Goal: Task Accomplishment & Management: Complete application form

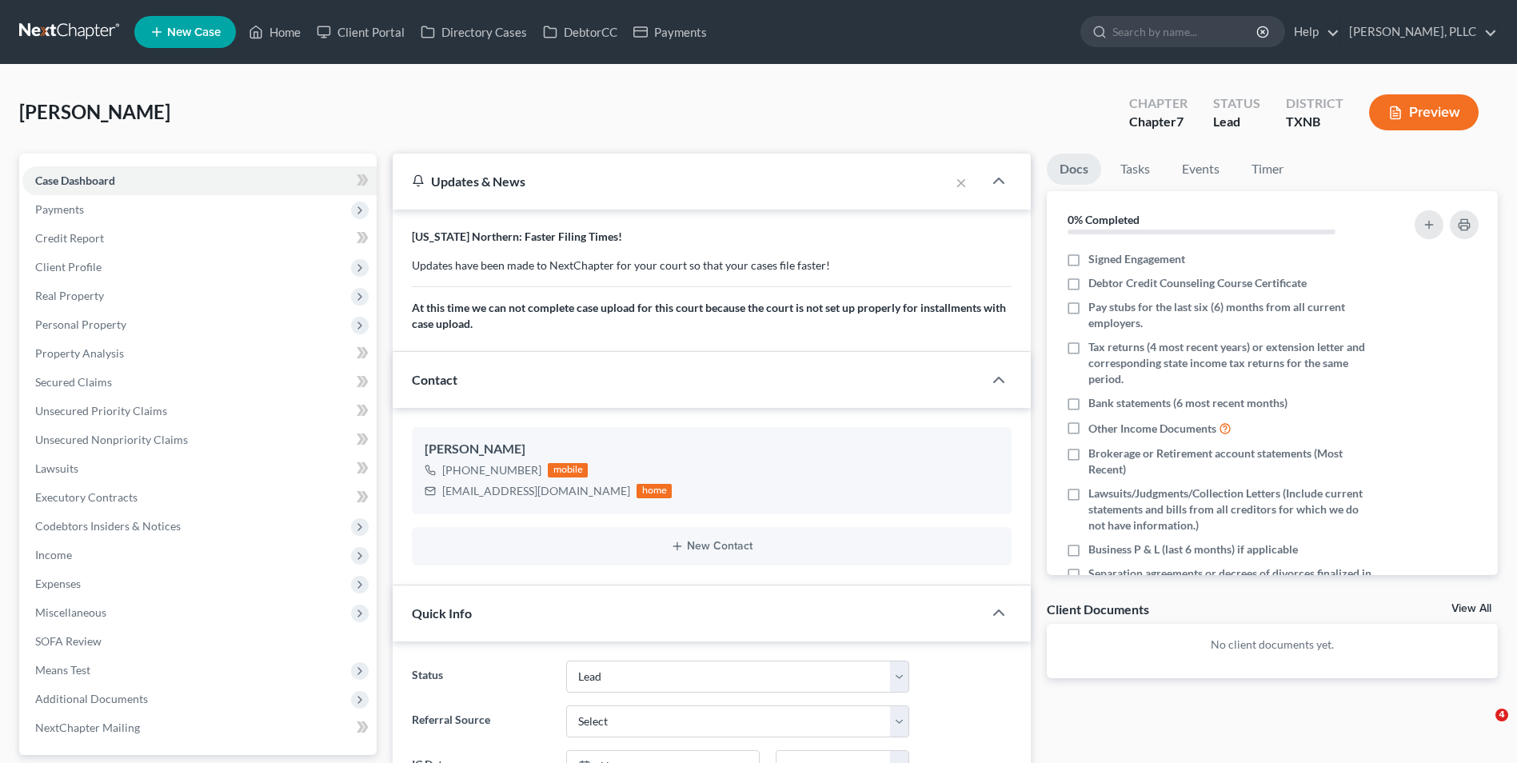
select select "14"
click at [191, 38] on span "New Case" at bounding box center [194, 32] width 54 height 12
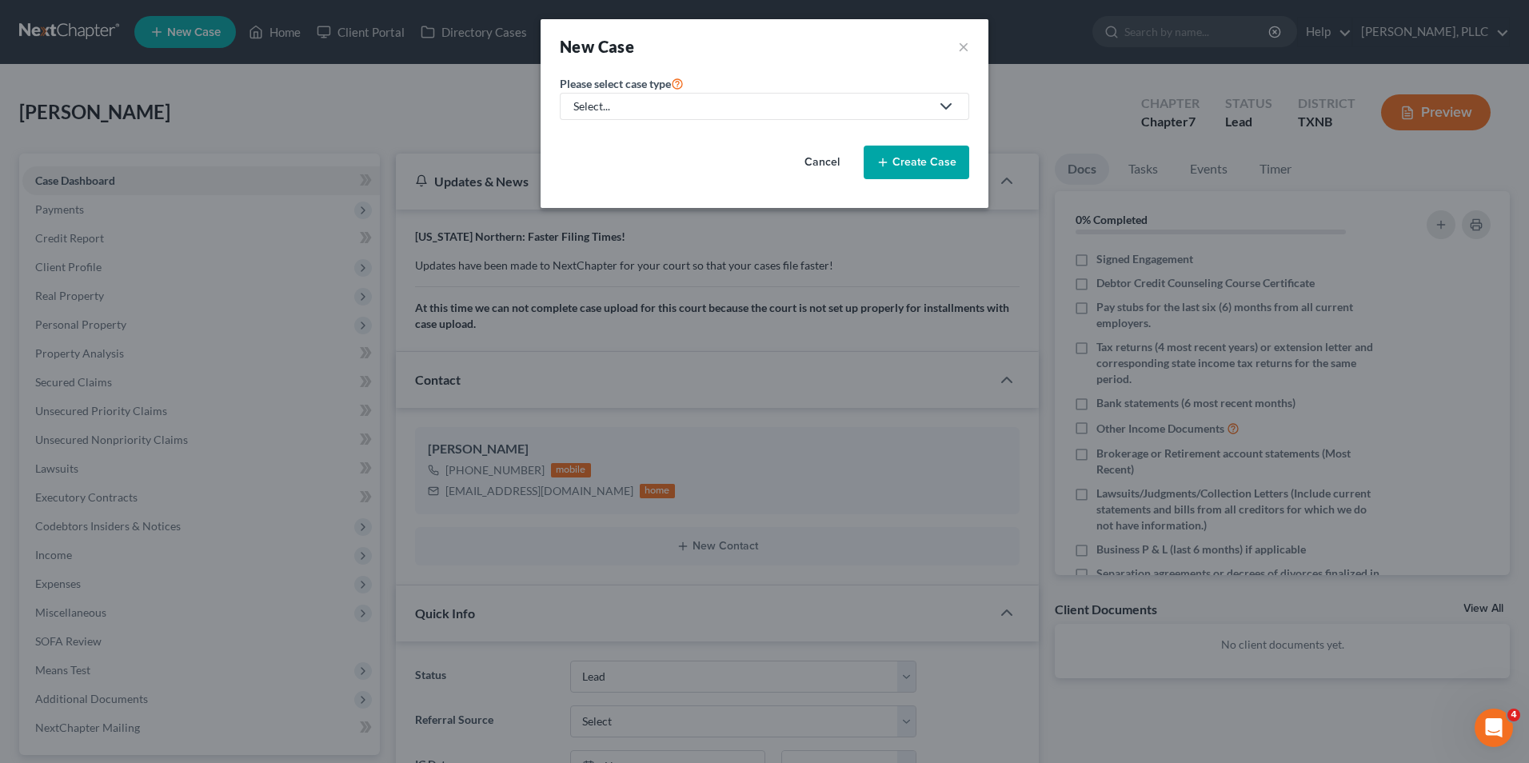
click at [593, 102] on div "Select..." at bounding box center [751, 106] width 357 height 16
click at [620, 138] on div "Bankruptcy" at bounding box center [640, 138] width 130 height 16
select select "78"
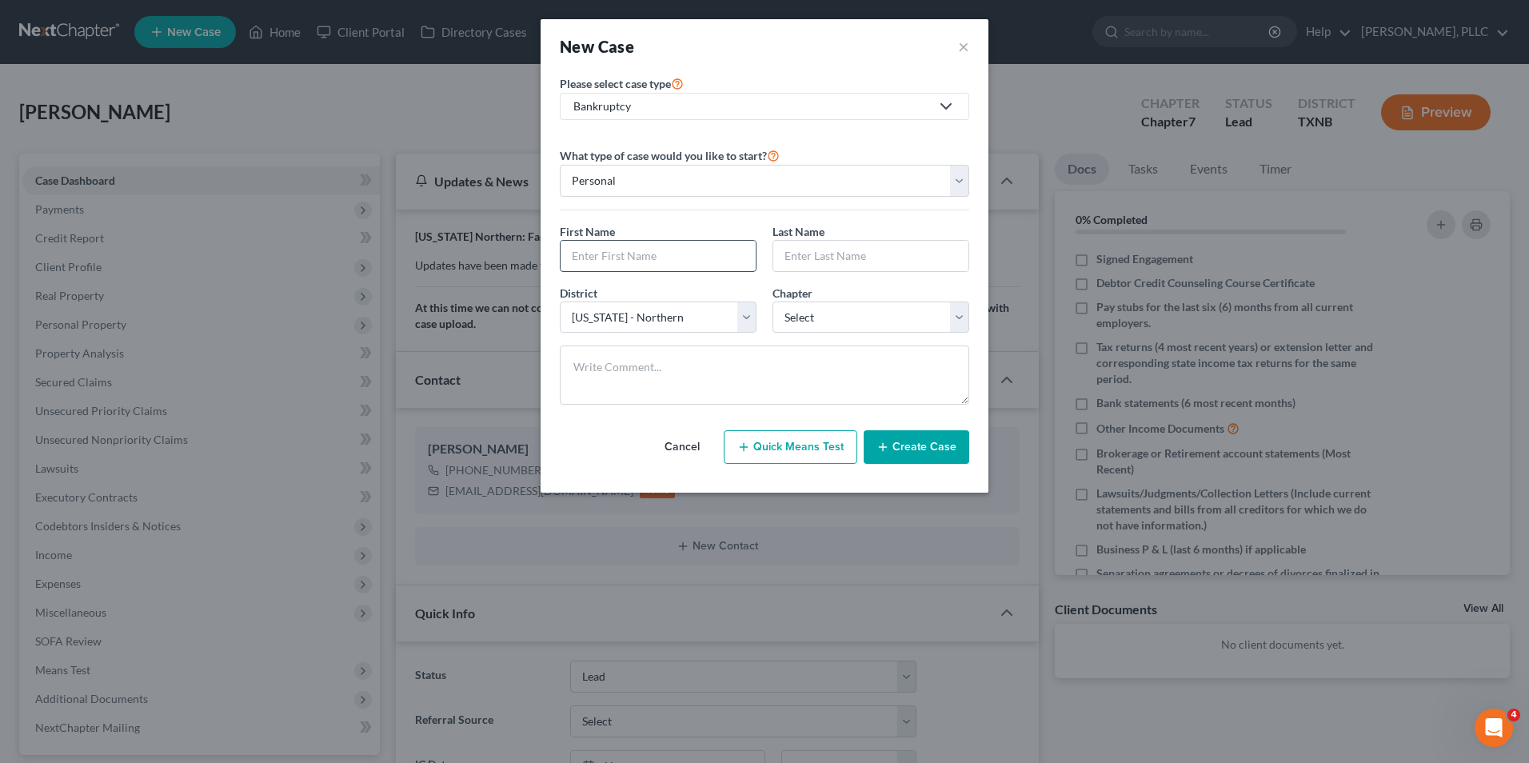
click at [617, 253] on input "text" at bounding box center [658, 256] width 195 height 30
type input "[PERSON_NAME]"
type input "Enem"
click at [743, 323] on select "Select [US_STATE] - [GEOGRAPHIC_DATA] [US_STATE] - [GEOGRAPHIC_DATA][US_STATE] …" at bounding box center [658, 317] width 197 height 32
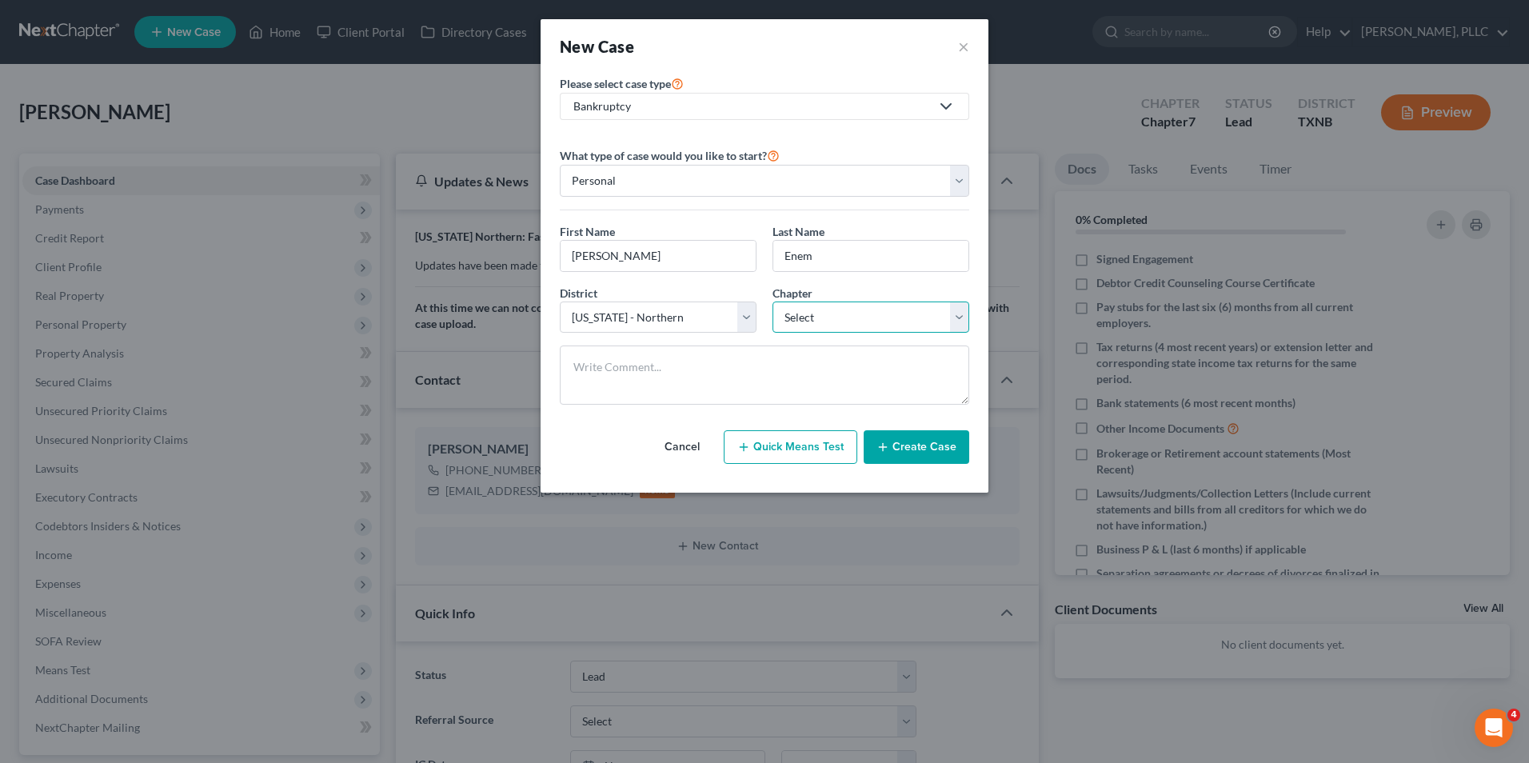
click at [796, 319] on select "Select 7 11 12 13" at bounding box center [870, 317] width 197 height 32
select select "0"
click at [772, 301] on select "Select 7 11 12 13" at bounding box center [870, 317] width 197 height 32
click at [896, 446] on button "Create Case" at bounding box center [917, 447] width 106 height 34
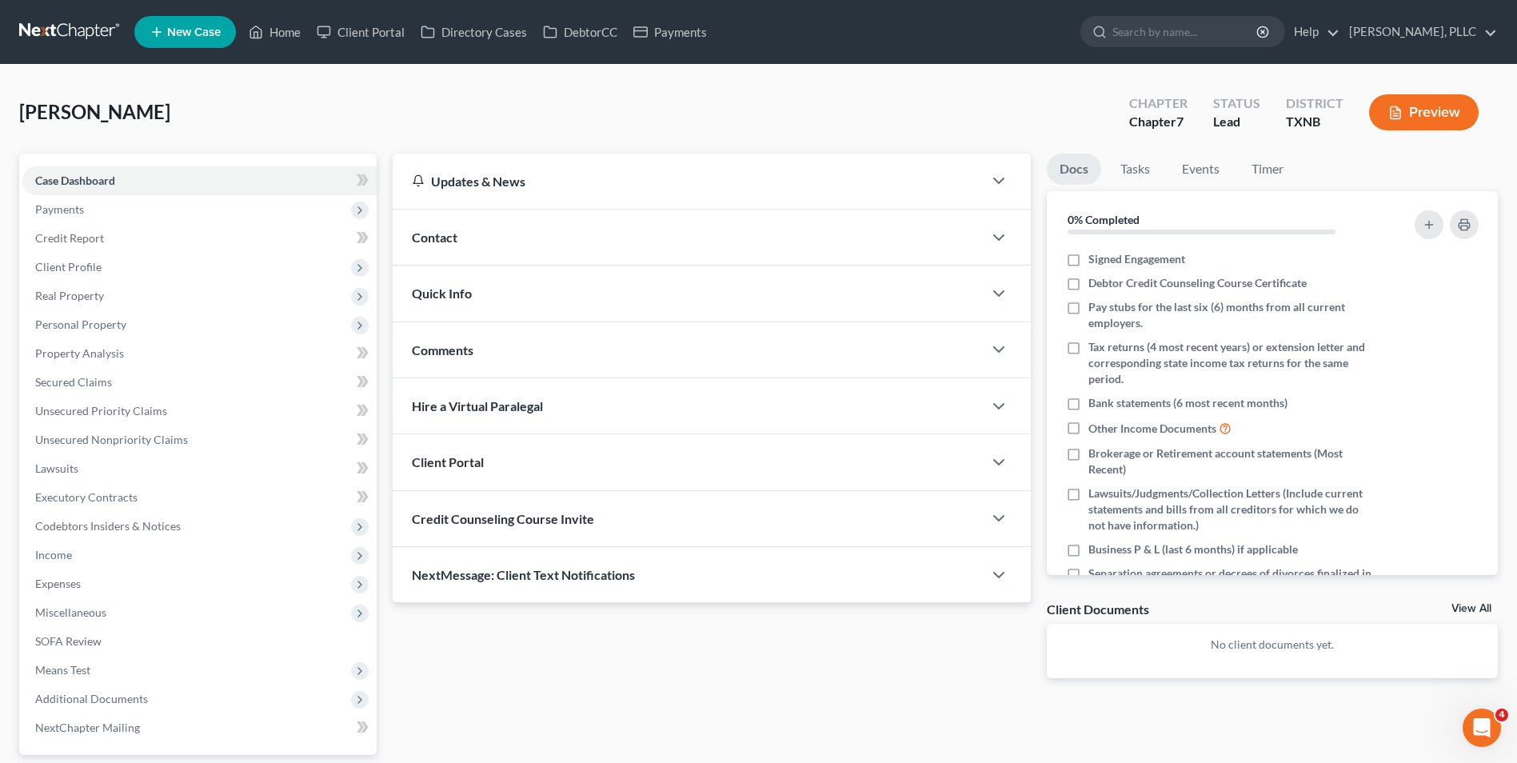
click at [477, 231] on div "Contact" at bounding box center [688, 237] width 590 height 55
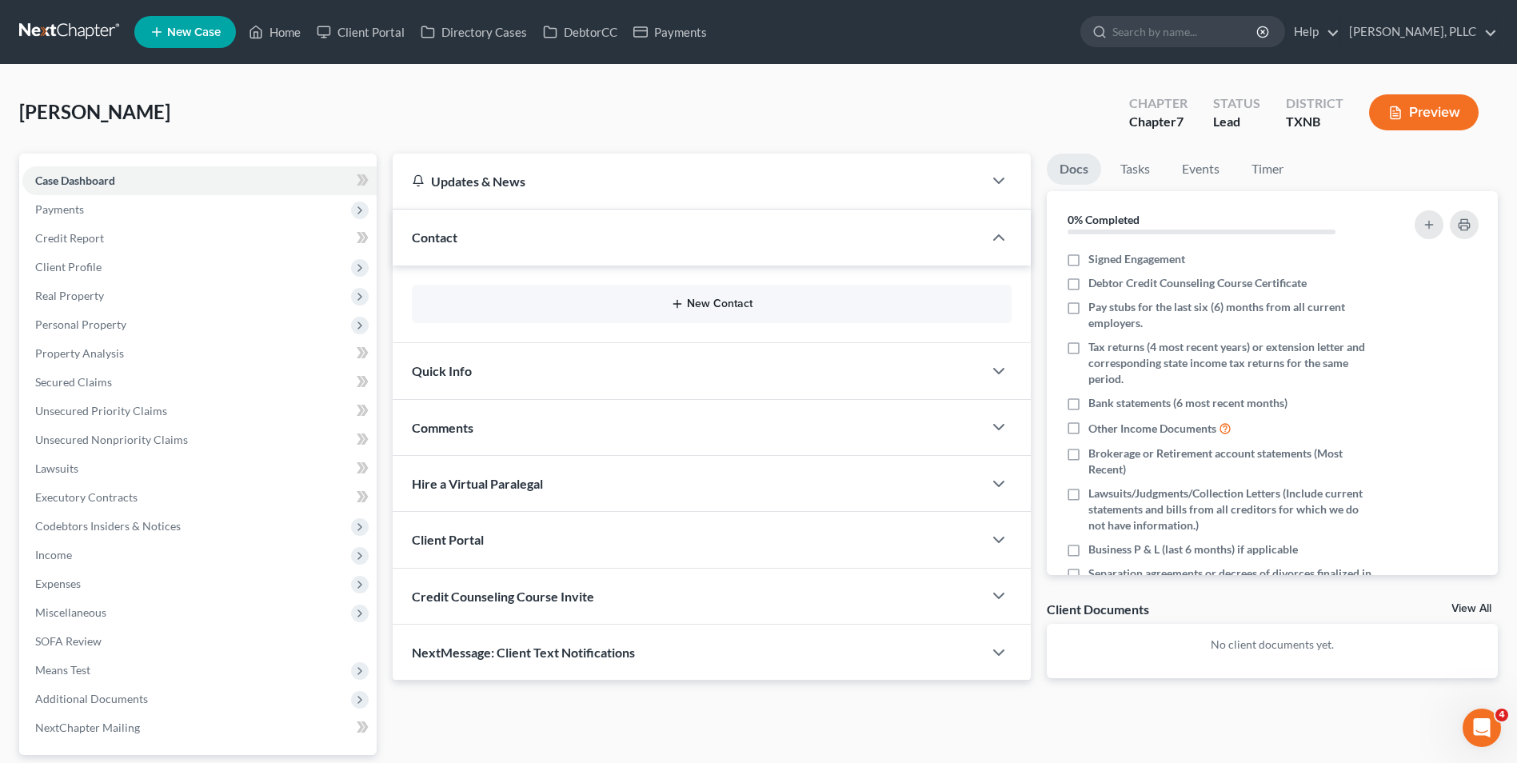
click at [696, 297] on button "New Contact" at bounding box center [712, 303] width 574 height 13
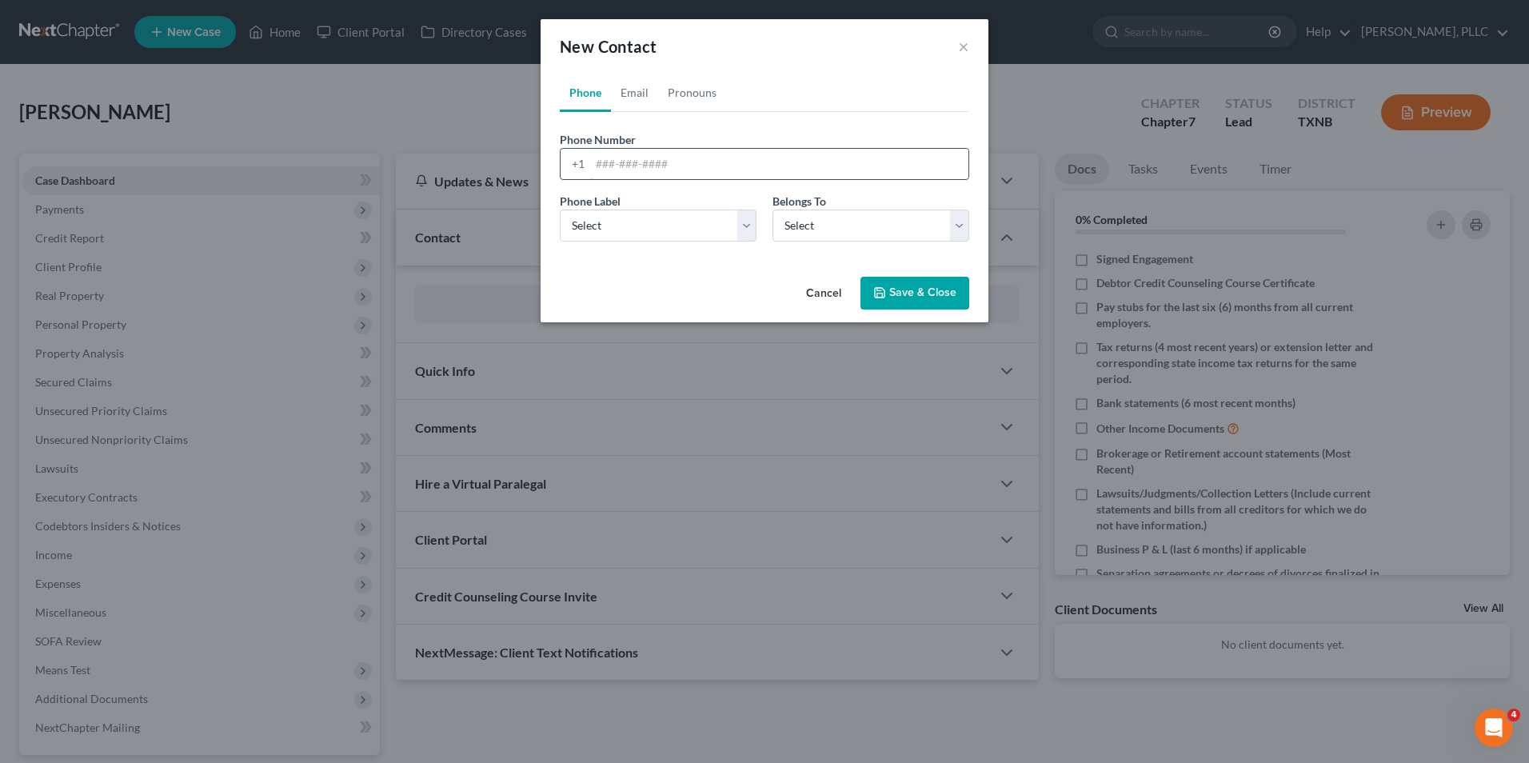
click at [621, 162] on input "tel" at bounding box center [779, 164] width 378 height 30
type input "2149734852"
click at [690, 231] on select "Select Mobile Home Work Other" at bounding box center [658, 226] width 197 height 32
select select "0"
click at [560, 210] on select "Select Mobile Home Work Other" at bounding box center [658, 226] width 197 height 32
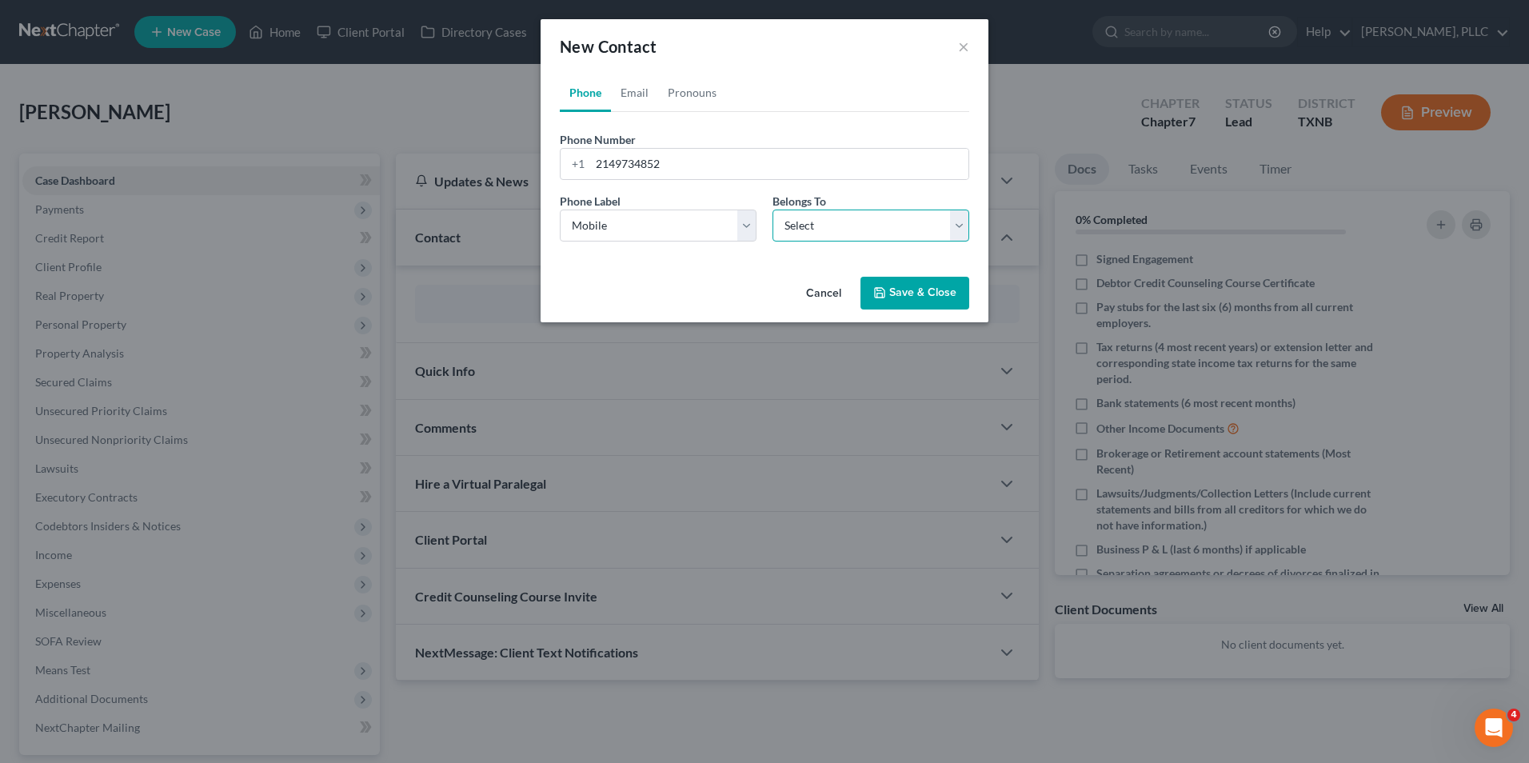
click at [816, 218] on select "Select Client Other" at bounding box center [870, 226] width 197 height 32
select select "0"
click at [772, 210] on select "Select Client Other" at bounding box center [870, 226] width 197 height 32
select select "0"
click at [636, 88] on link "Email" at bounding box center [634, 93] width 47 height 38
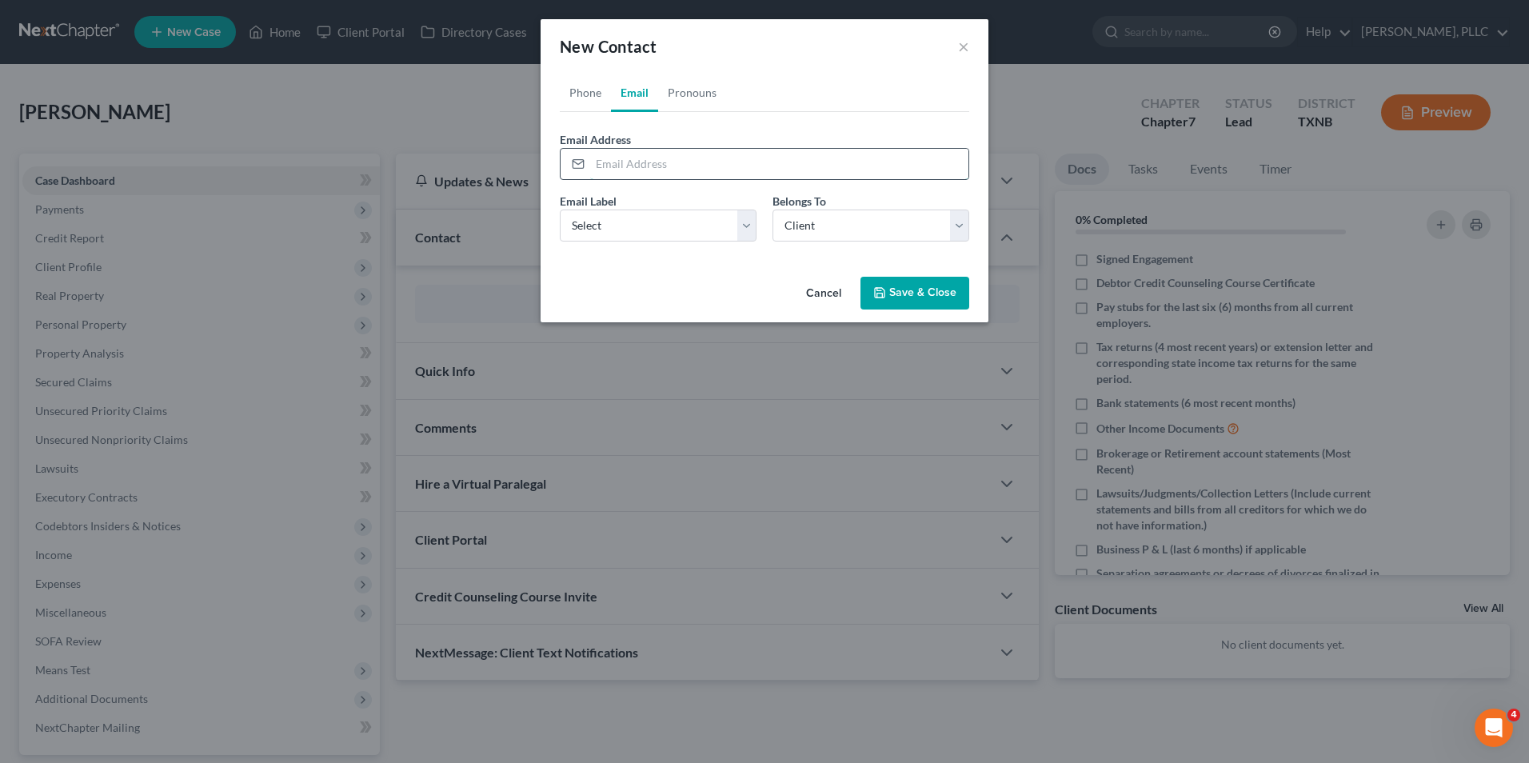
click at [643, 158] on input "email" at bounding box center [779, 164] width 378 height 30
type input "[EMAIL_ADDRESS][DOMAIN_NAME]"
click at [635, 222] on select "Select Home Work Other" at bounding box center [658, 226] width 197 height 32
select select "0"
click at [560, 210] on select "Select Home Work Other" at bounding box center [658, 226] width 197 height 32
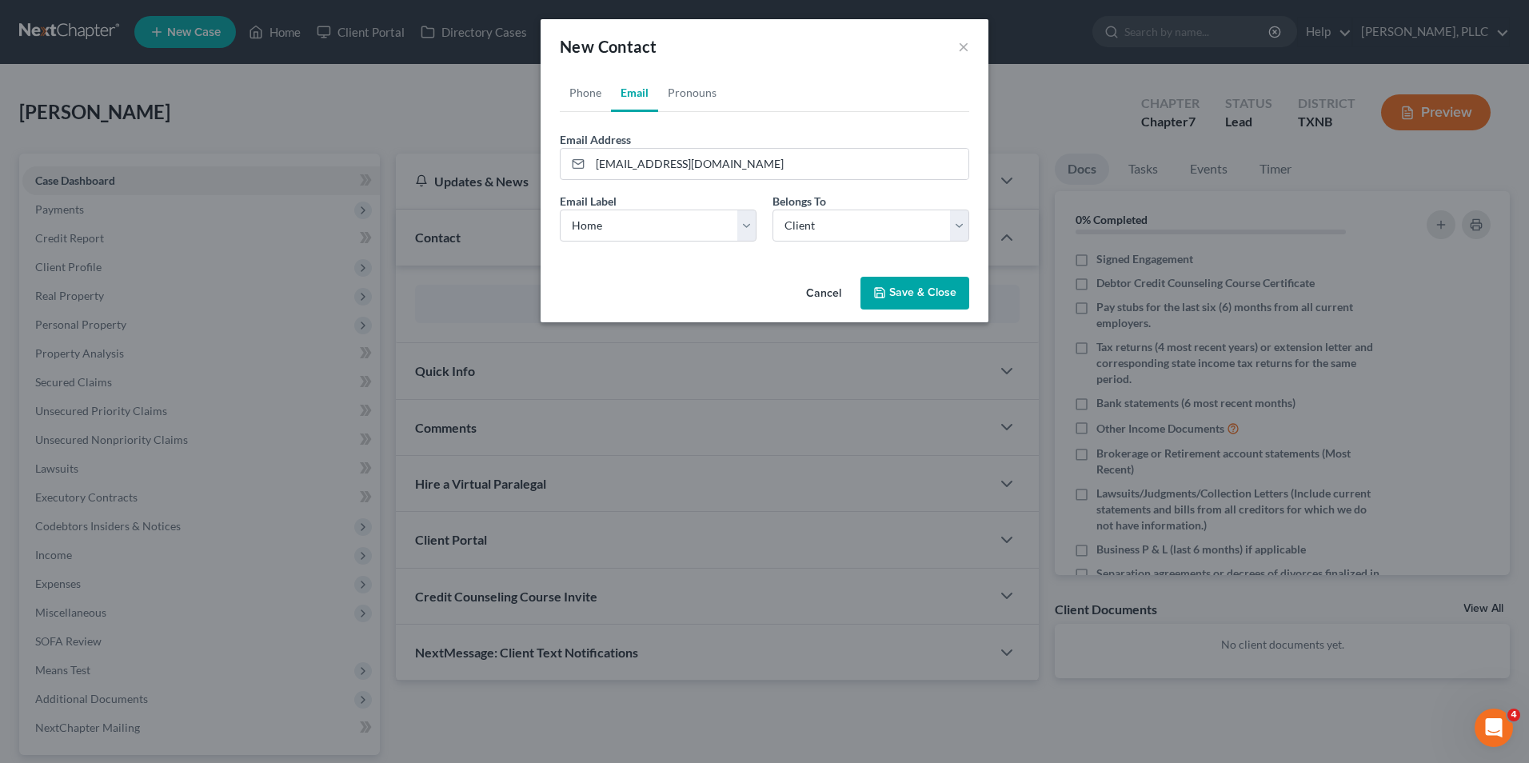
click at [913, 289] on button "Save & Close" at bounding box center [914, 294] width 109 height 34
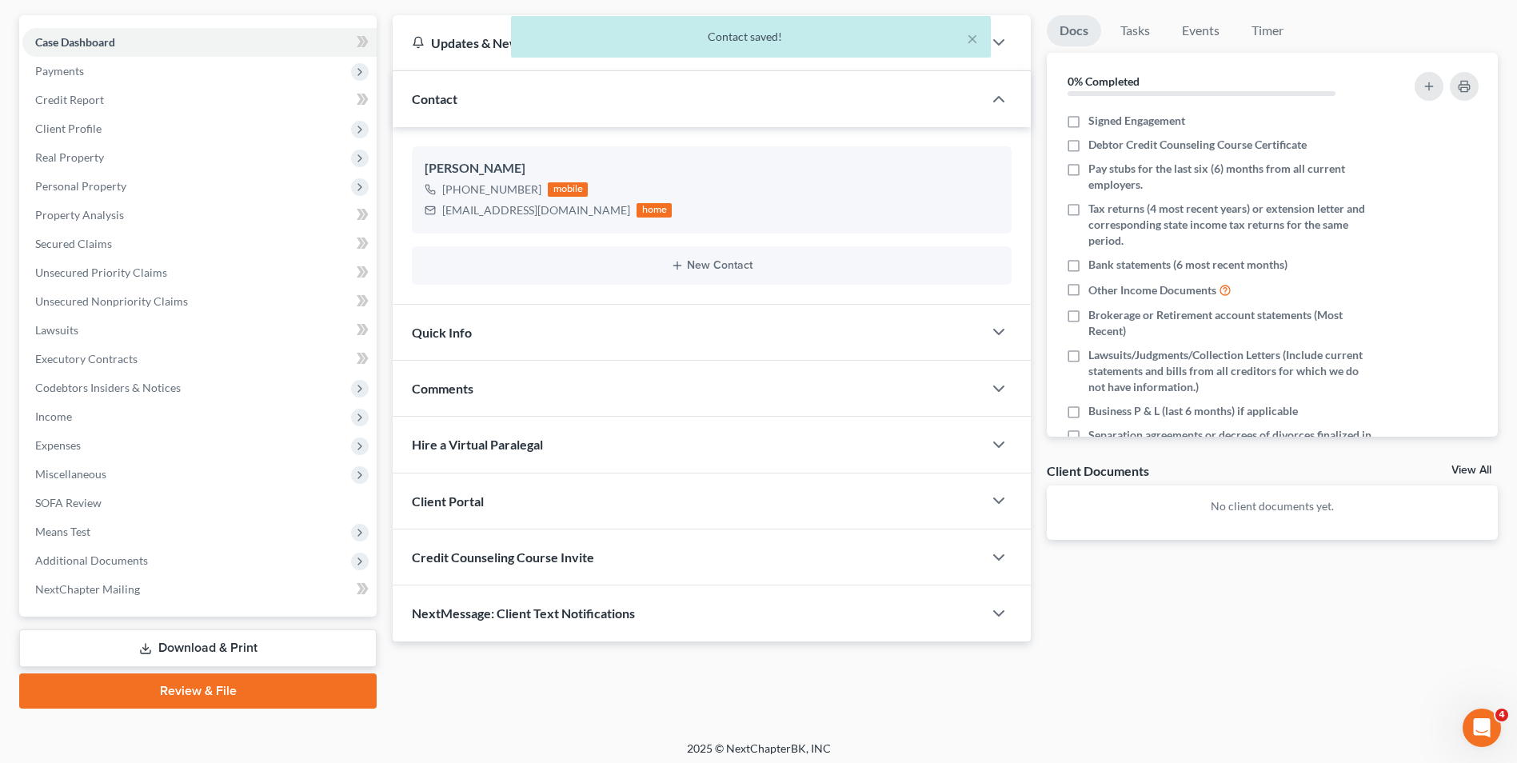
scroll to position [145, 0]
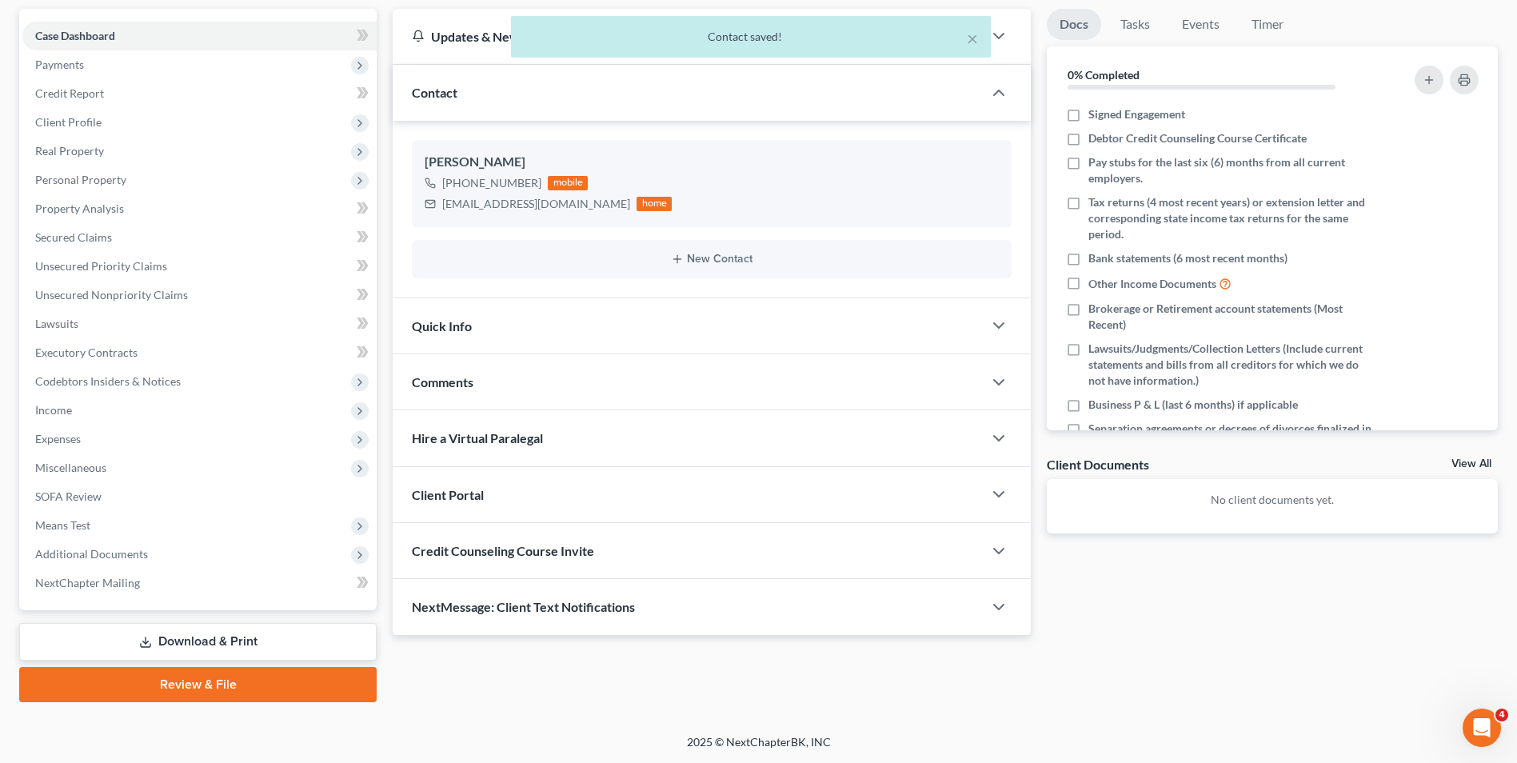
click at [563, 497] on div "Client Portal" at bounding box center [688, 494] width 590 height 55
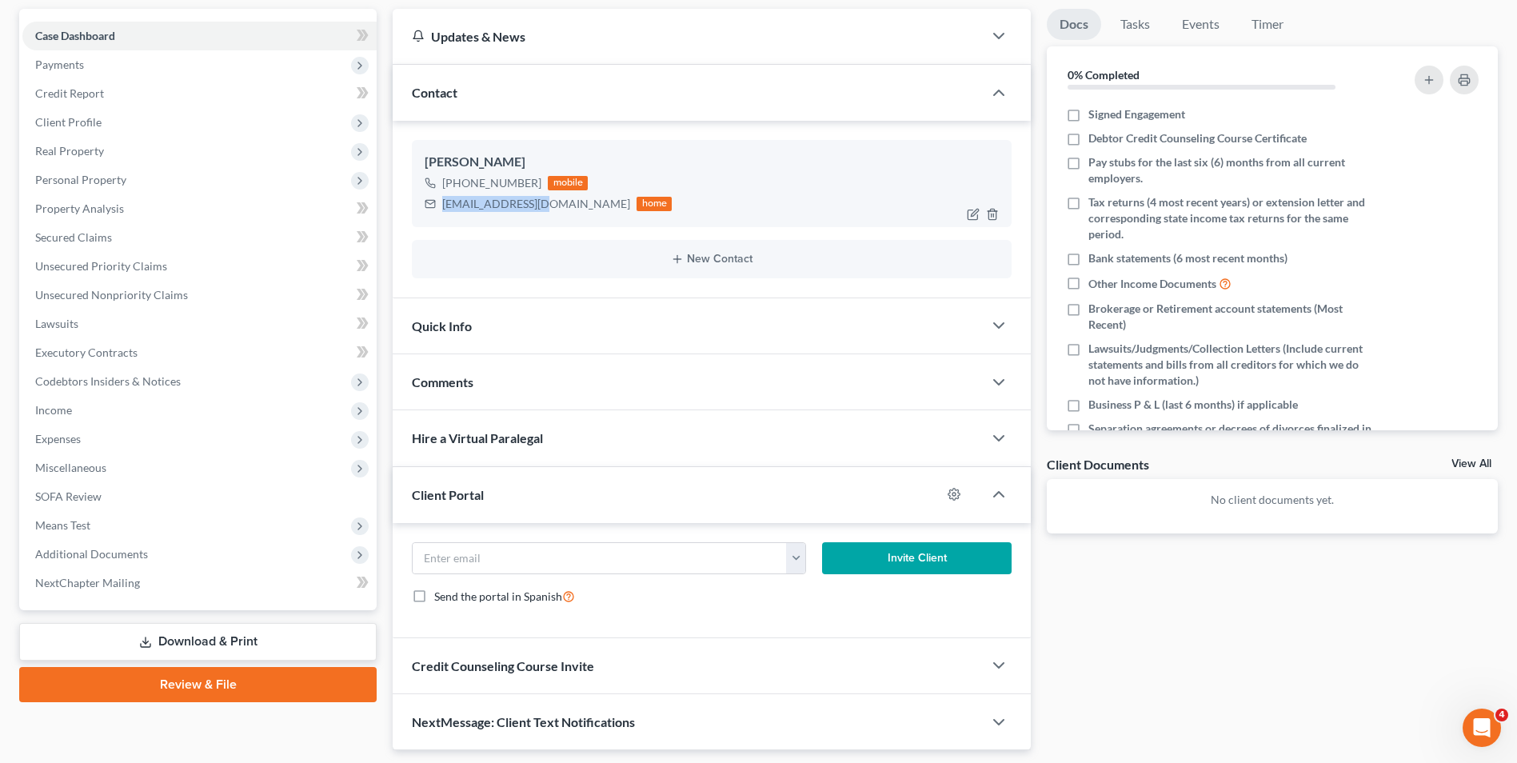
drag, startPoint x: 550, startPoint y: 203, endPoint x: 443, endPoint y: 198, distance: 107.3
click at [443, 198] on div "[EMAIL_ADDRESS][DOMAIN_NAME]" at bounding box center [536, 204] width 188 height 16
drag, startPoint x: 443, startPoint y: 198, endPoint x: 452, endPoint y: 206, distance: 11.4
copy div "[EMAIL_ADDRESS][DOMAIN_NAME]"
click at [437, 565] on input "email" at bounding box center [599, 558] width 373 height 30
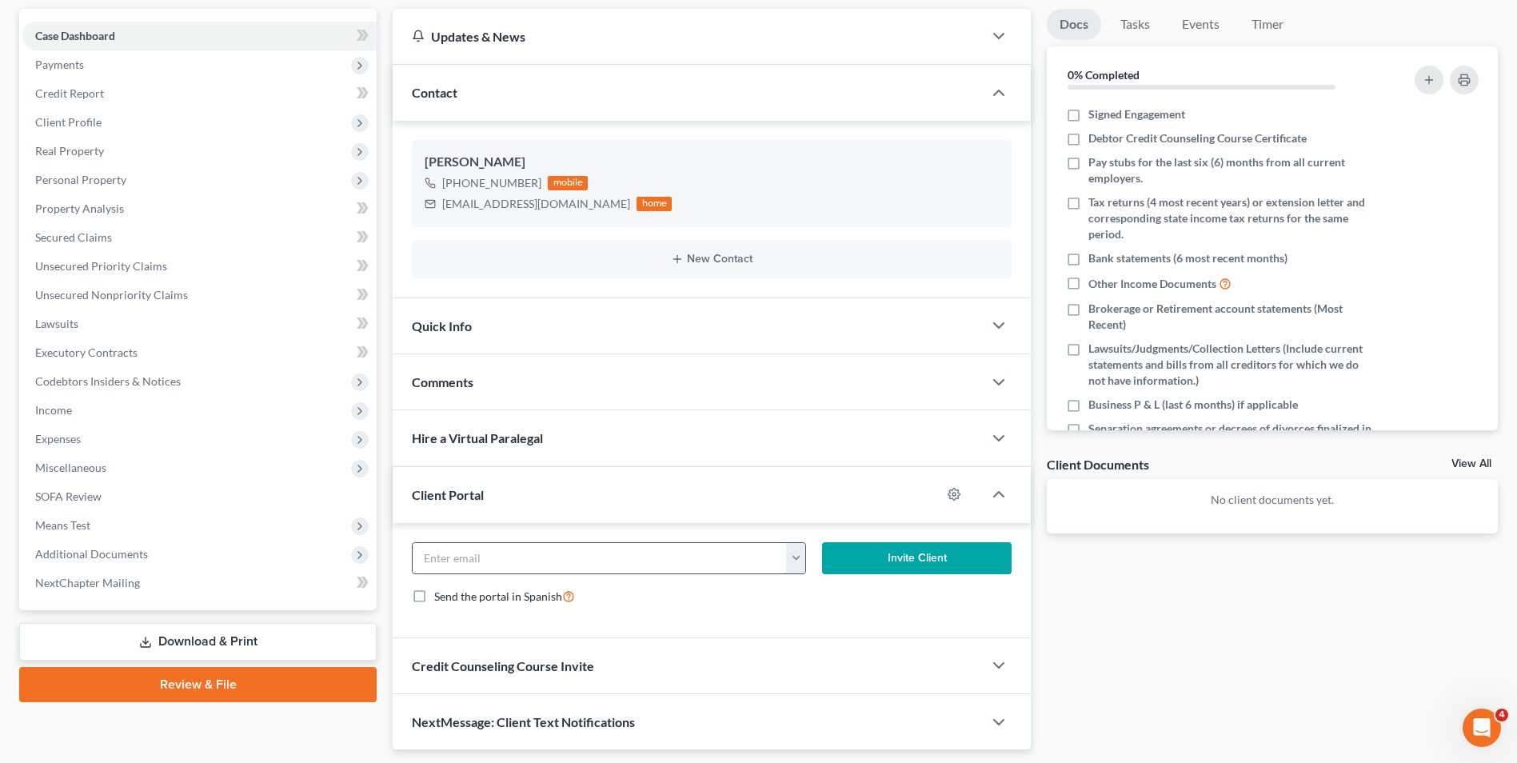
paste input "[EMAIL_ADDRESS][DOMAIN_NAME]"
click at [716, 561] on input "[EMAIL_ADDRESS][DOMAIN_NAME]" at bounding box center [599, 558] width 373 height 30
type input "[EMAIL_ADDRESS][DOMAIN_NAME]"
click at [882, 561] on button "Invite Client" at bounding box center [917, 558] width 190 height 32
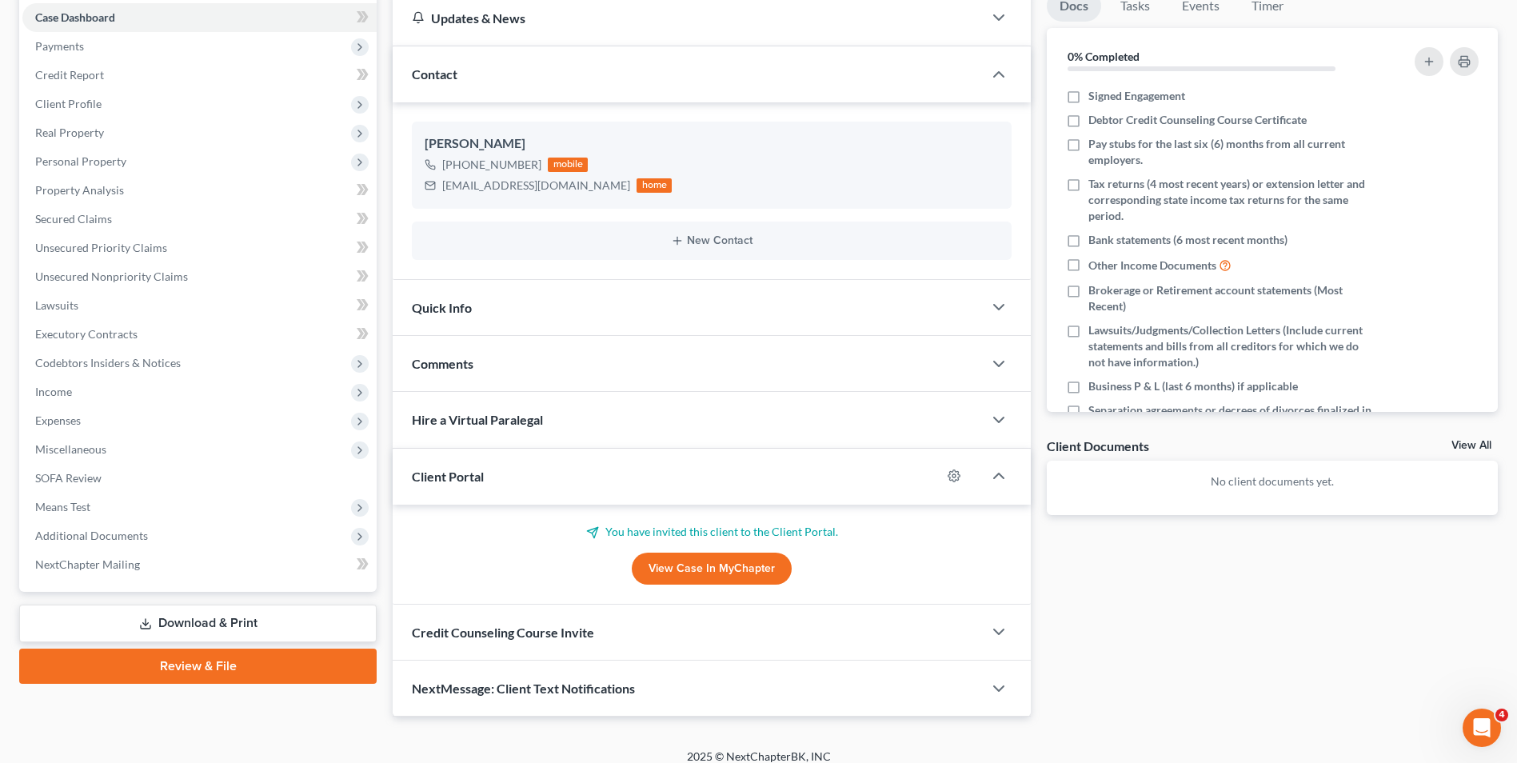
scroll to position [178, 0]
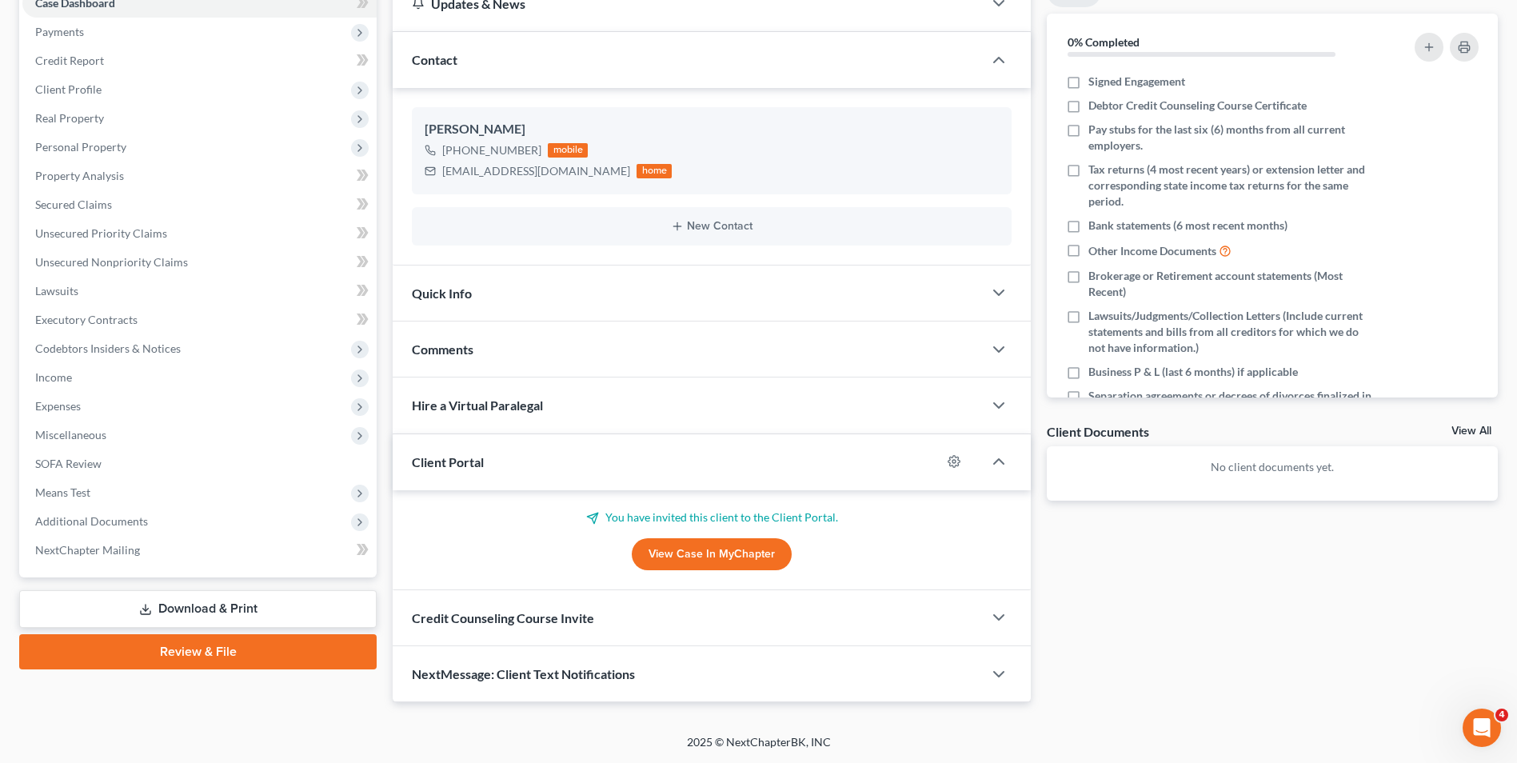
click at [615, 617] on div "Credit Counseling Course Invite" at bounding box center [688, 617] width 590 height 55
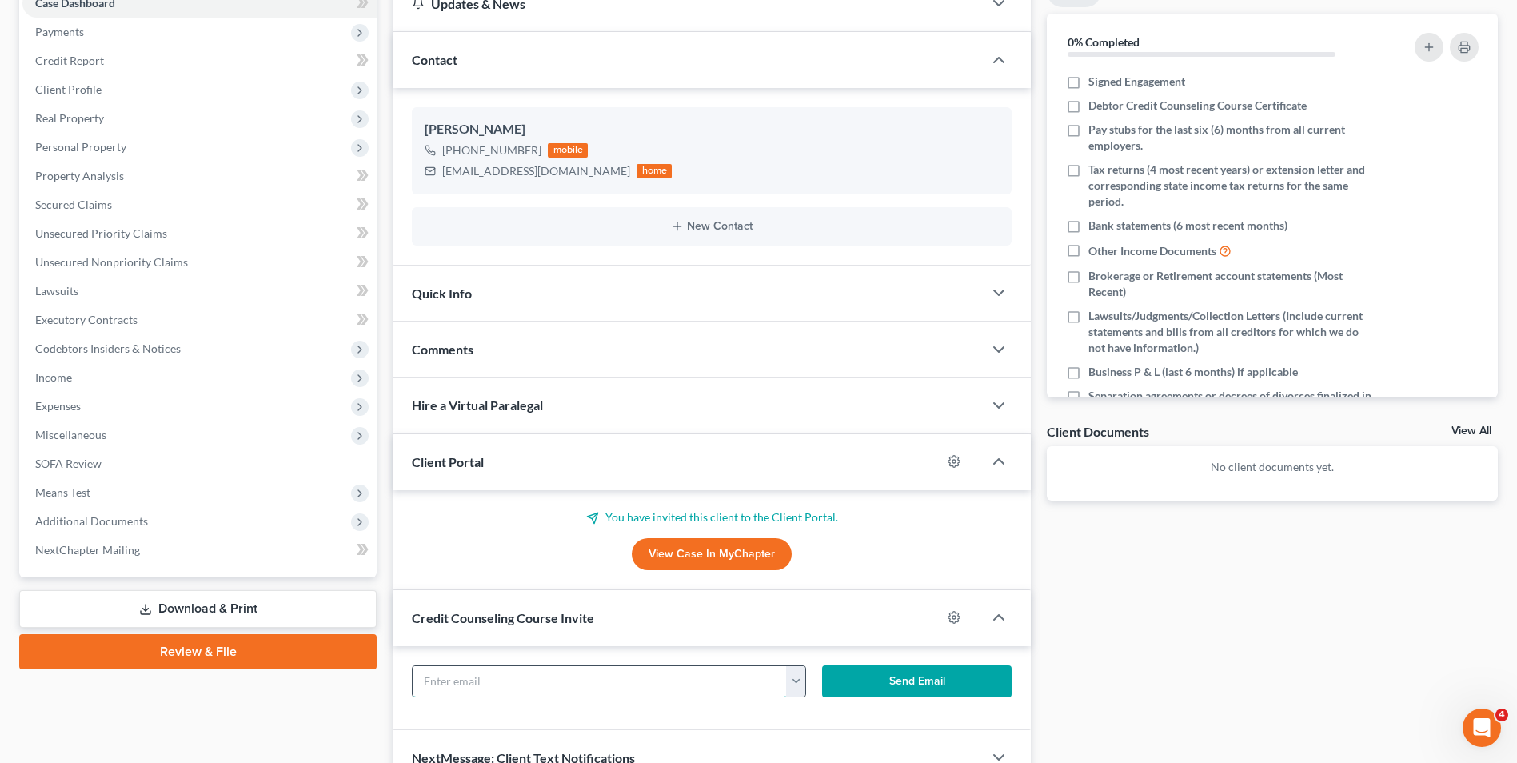
click at [552, 678] on input "text" at bounding box center [599, 681] width 373 height 30
paste input "[EMAIL_ADDRESS][DOMAIN_NAME]"
type input "[EMAIL_ADDRESS][DOMAIN_NAME]"
click at [885, 681] on button "Send Email" at bounding box center [917, 681] width 190 height 32
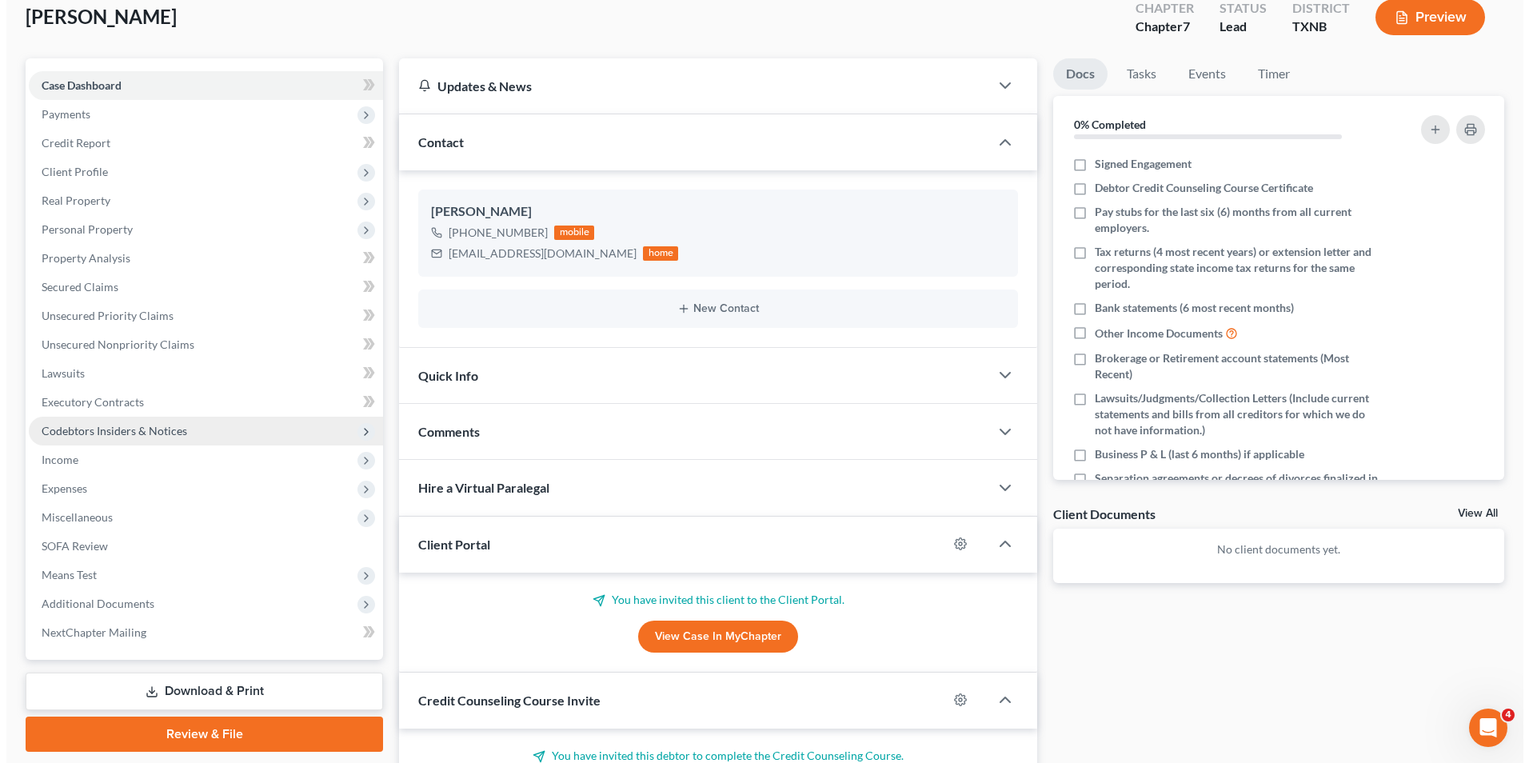
scroll to position [0, 0]
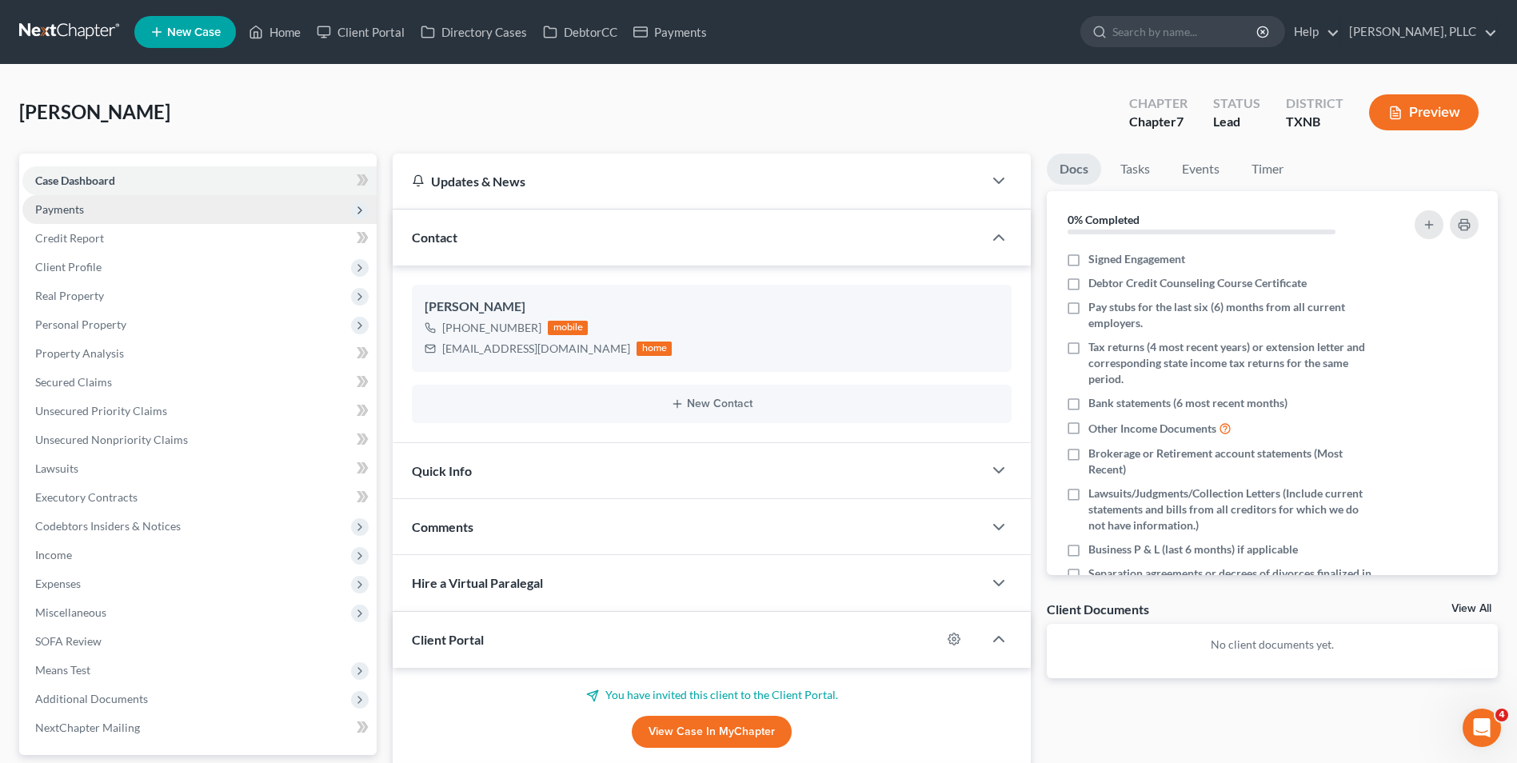
click at [62, 210] on span "Payments" at bounding box center [59, 209] width 49 height 14
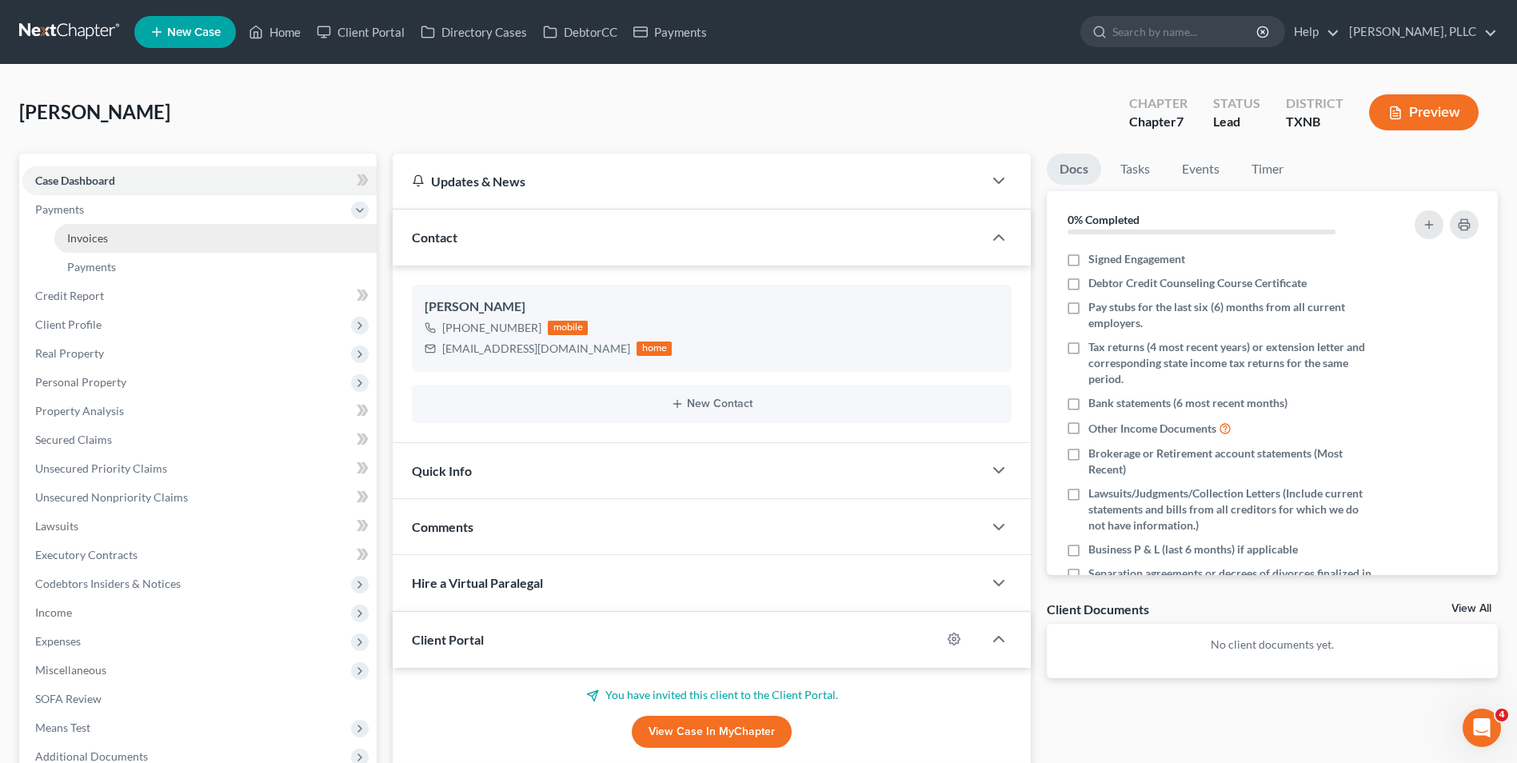
click at [95, 239] on span "Invoices" at bounding box center [87, 238] width 41 height 14
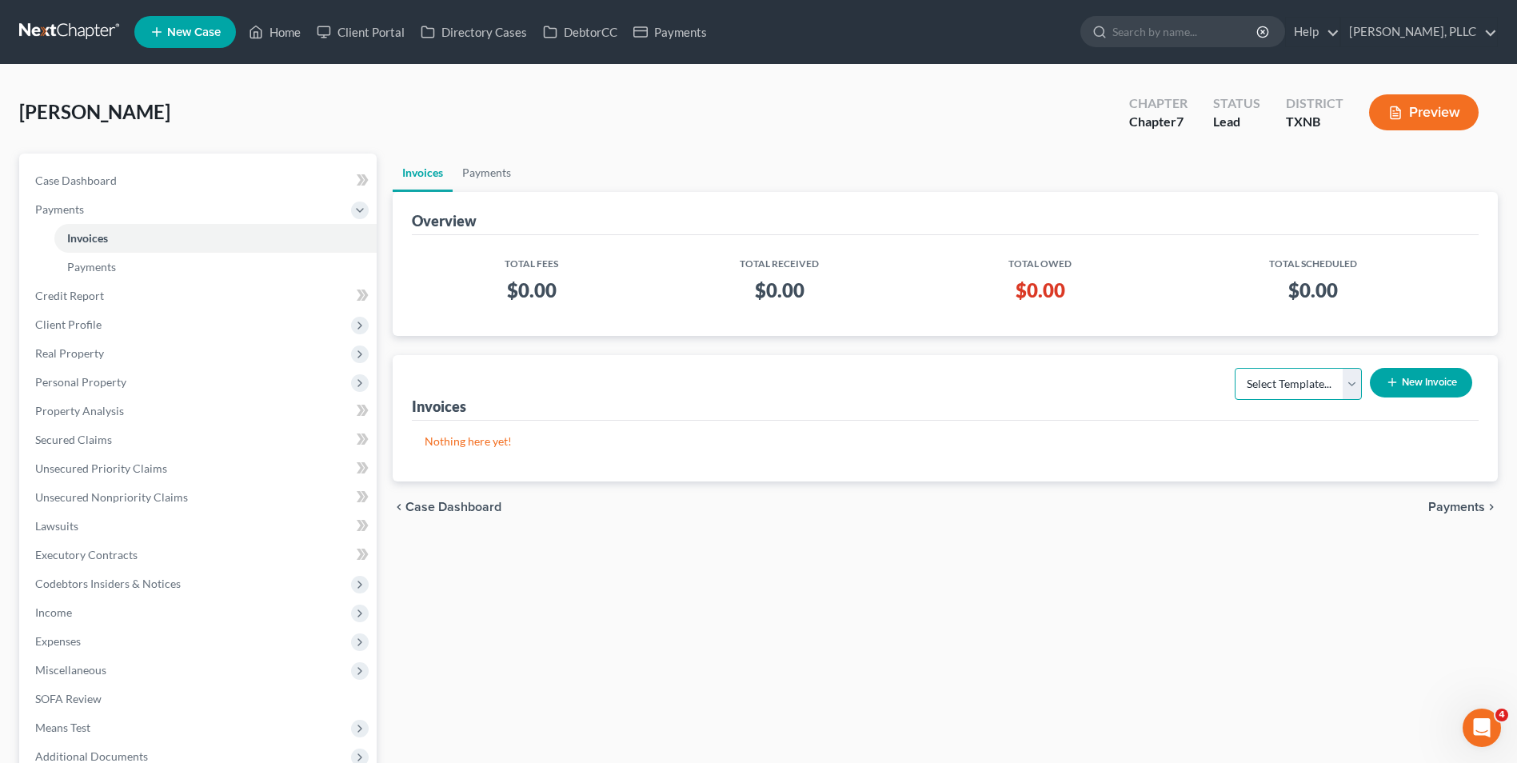
click at [1351, 386] on select "Select Template... Invoice" at bounding box center [1298, 384] width 127 height 32
select select "0"
click at [1235, 368] on select "Select Template... Invoice" at bounding box center [1298, 384] width 127 height 32
click at [1414, 385] on button "New Invoice" at bounding box center [1421, 383] width 102 height 30
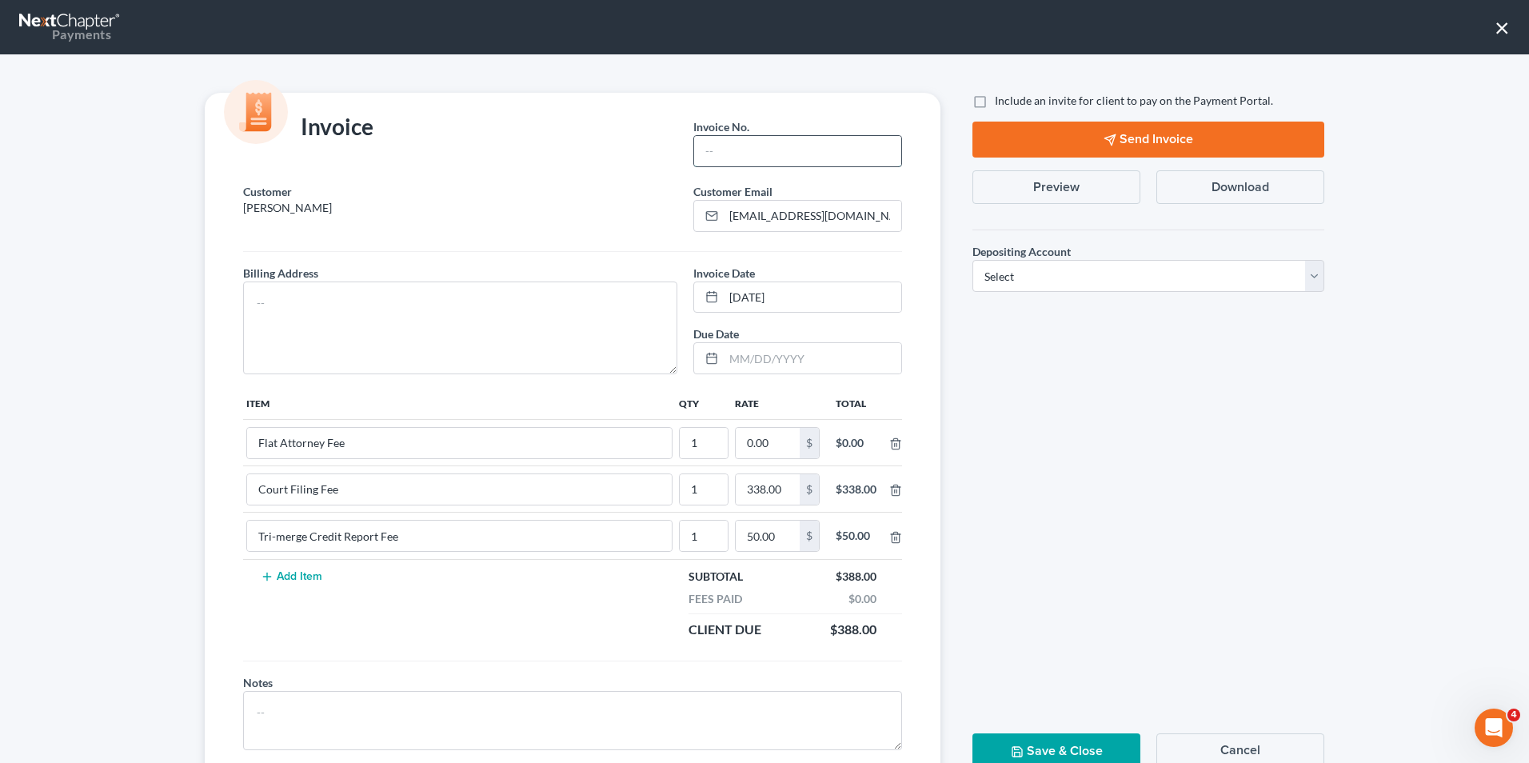
click at [702, 154] on input "text" at bounding box center [797, 151] width 207 height 30
type input "T0013"
click at [765, 445] on input "0.00" at bounding box center [768, 443] width 64 height 30
type input "2,112"
click at [438, 308] on textarea at bounding box center [460, 327] width 434 height 93
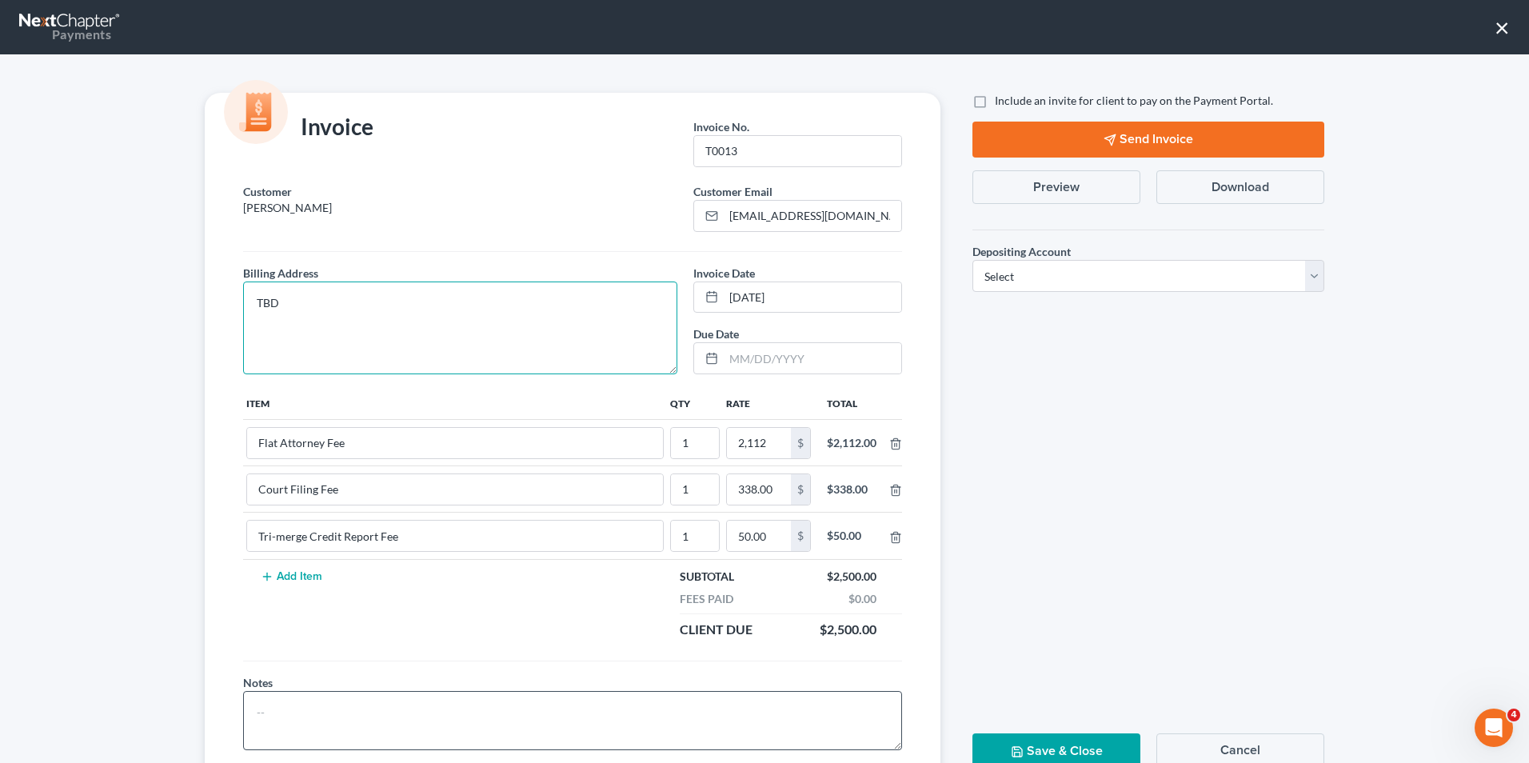
type textarea "TBD"
click at [437, 715] on textarea at bounding box center [572, 720] width 659 height 59
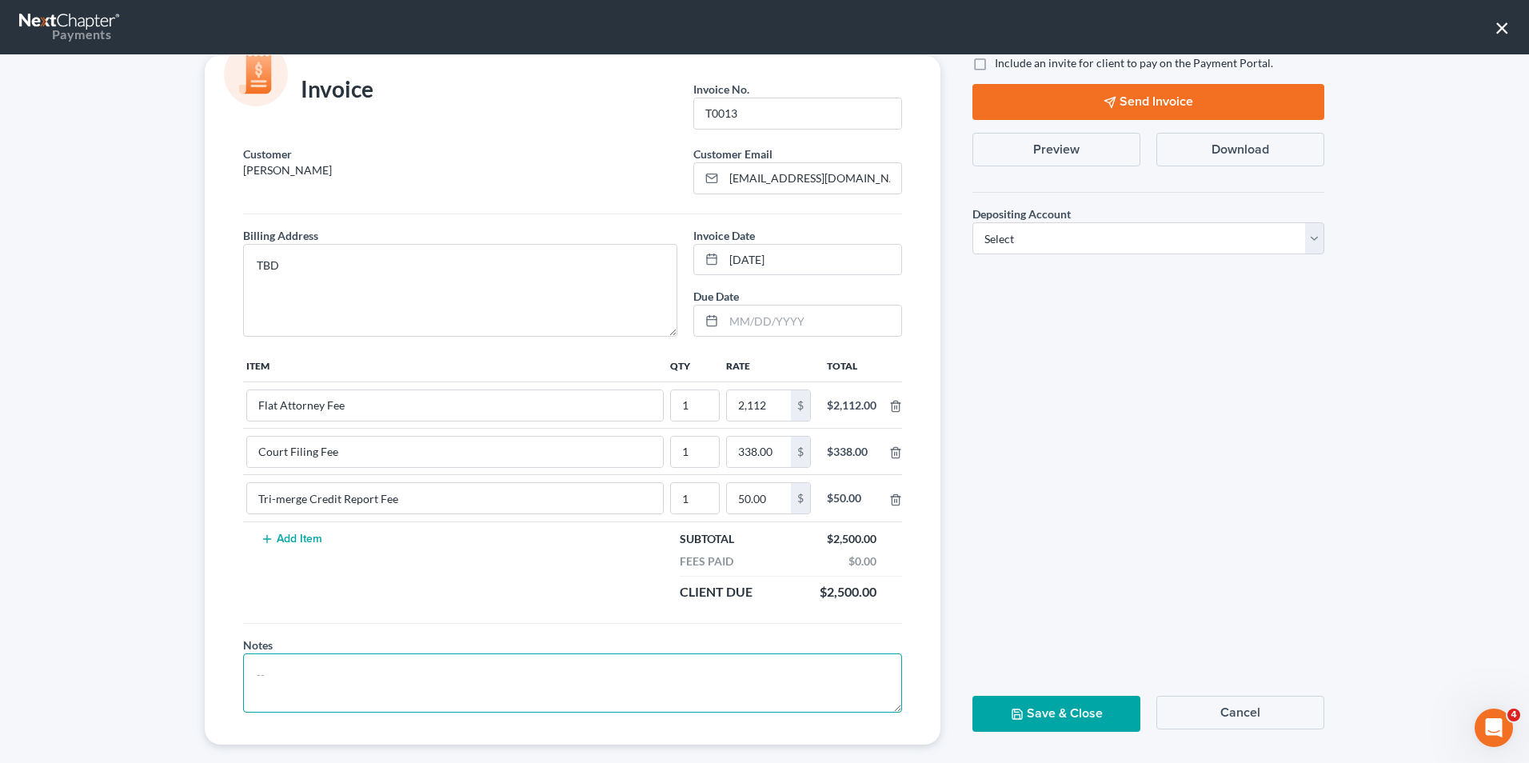
scroll to position [58, 0]
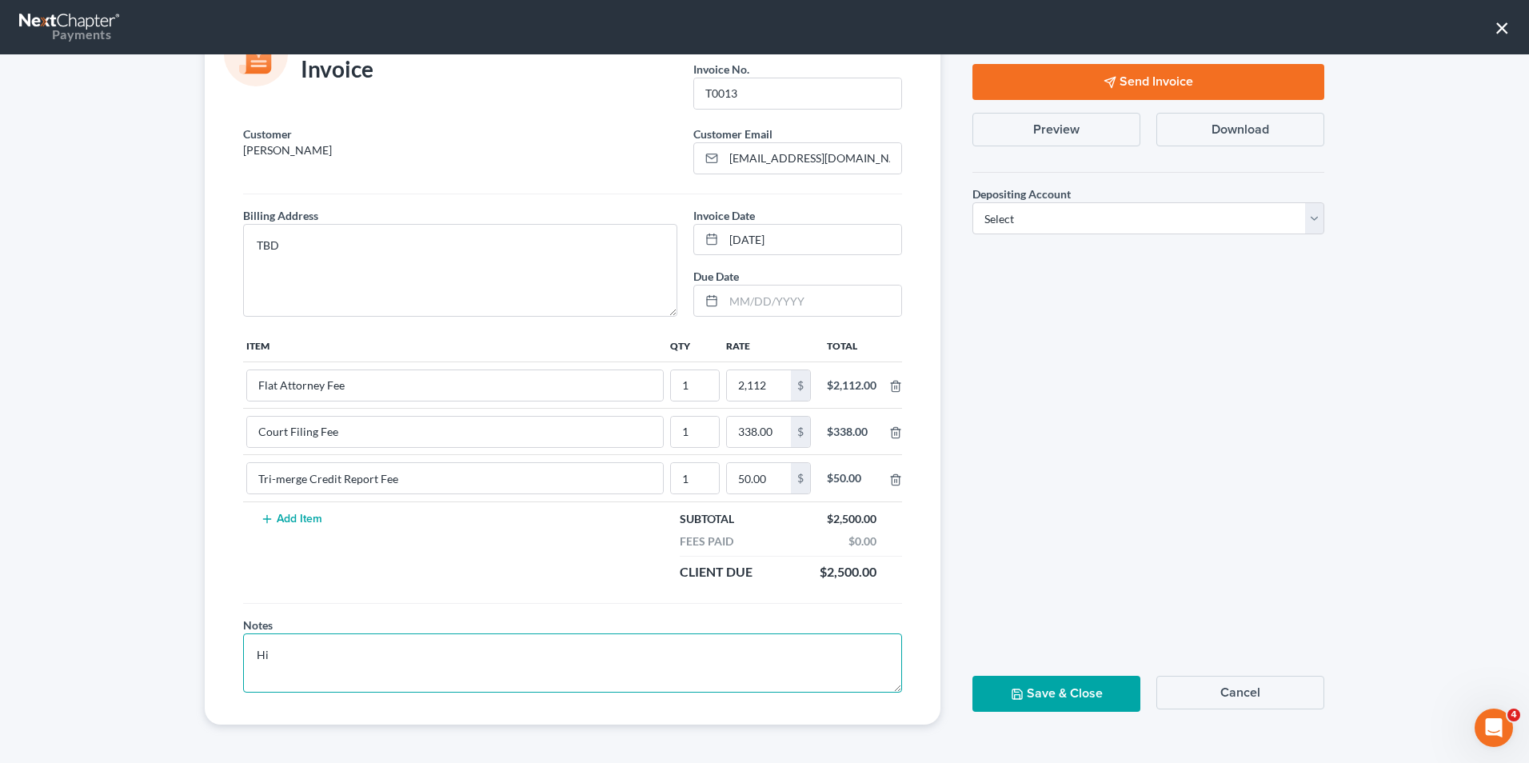
type textarea "H"
type textarea "R"
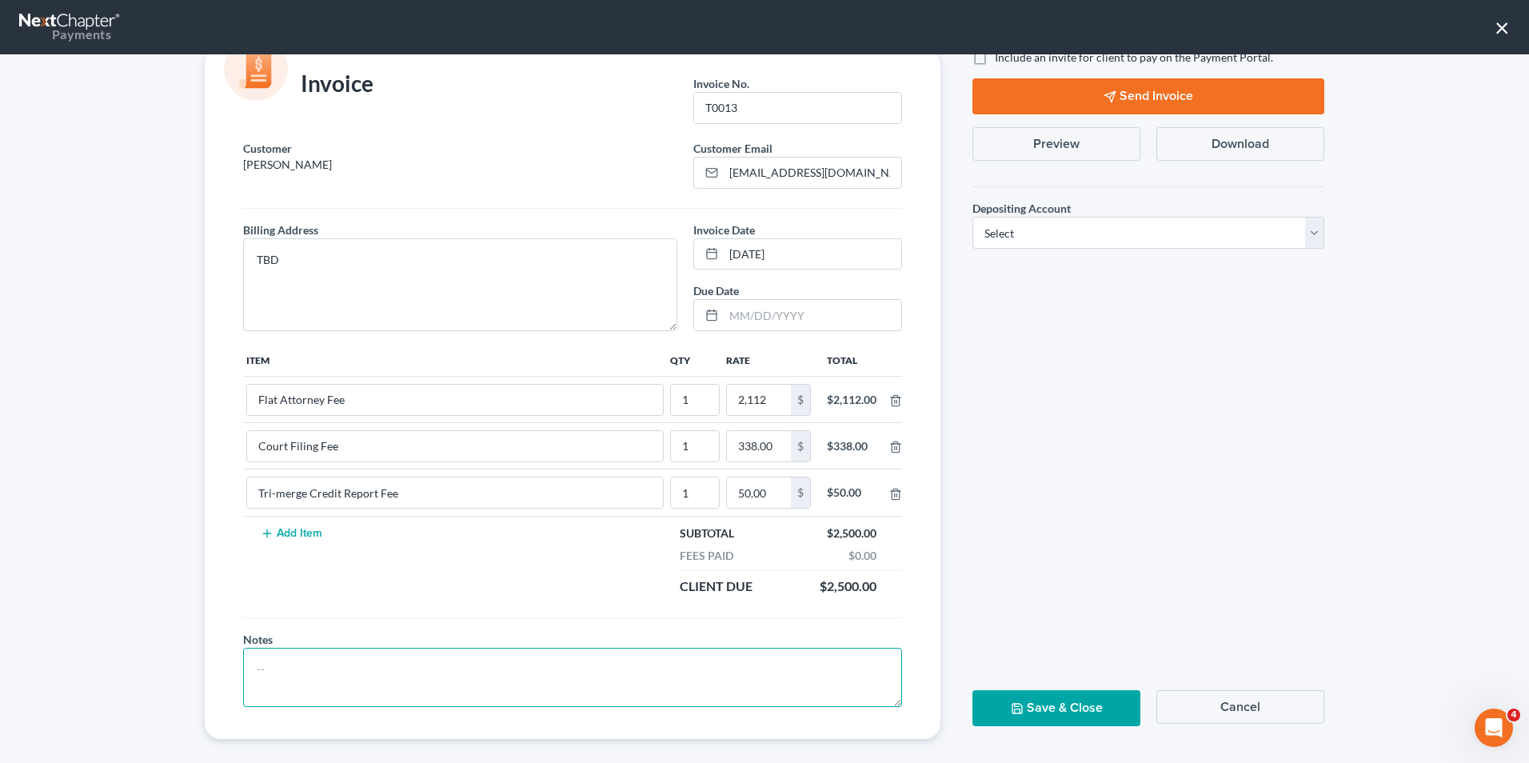
scroll to position [0, 0]
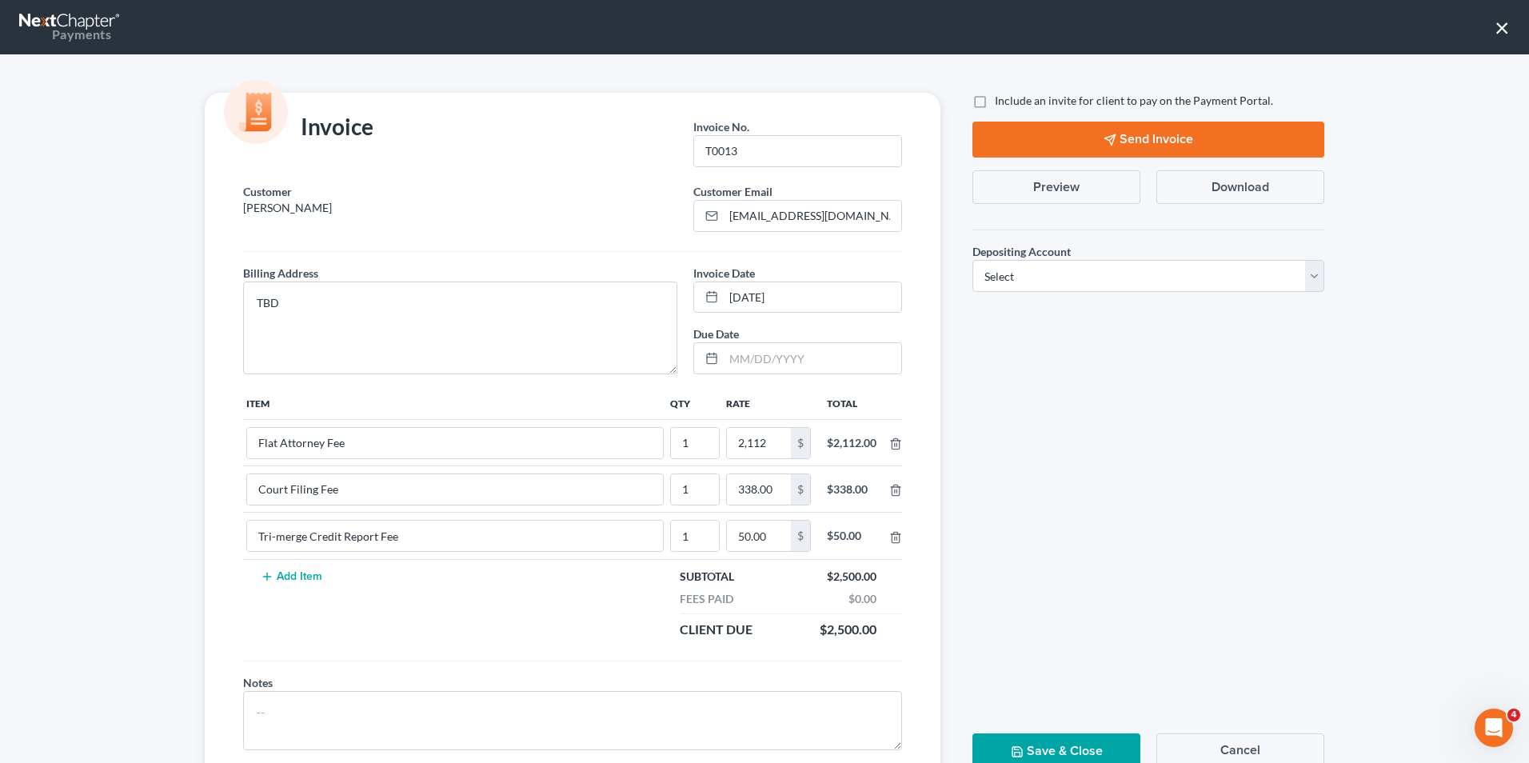
click at [995, 104] on label "Include an invite for client to pay on the Payment Portal." at bounding box center [1134, 101] width 278 height 16
click at [1001, 103] on input "Include an invite for client to pay on the Payment Portal." at bounding box center [1006, 98] width 10 height 10
checkbox input "true"
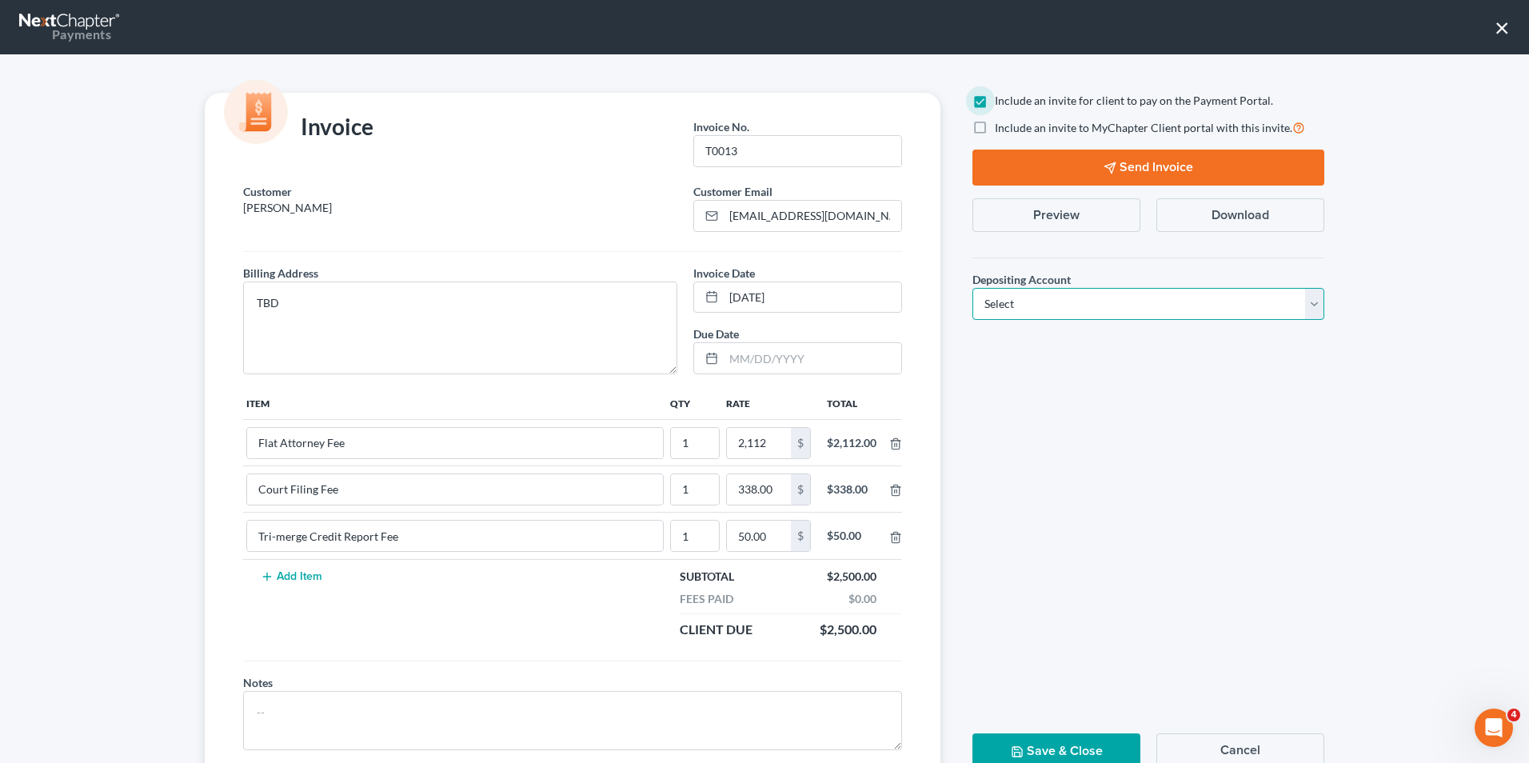
click at [1075, 310] on select "Select Operation Trust" at bounding box center [1148, 304] width 352 height 32
select select "1"
click at [972, 288] on select "Select Operation Trust" at bounding box center [1148, 304] width 352 height 32
click at [1113, 165] on button "Send Invoice" at bounding box center [1148, 168] width 352 height 36
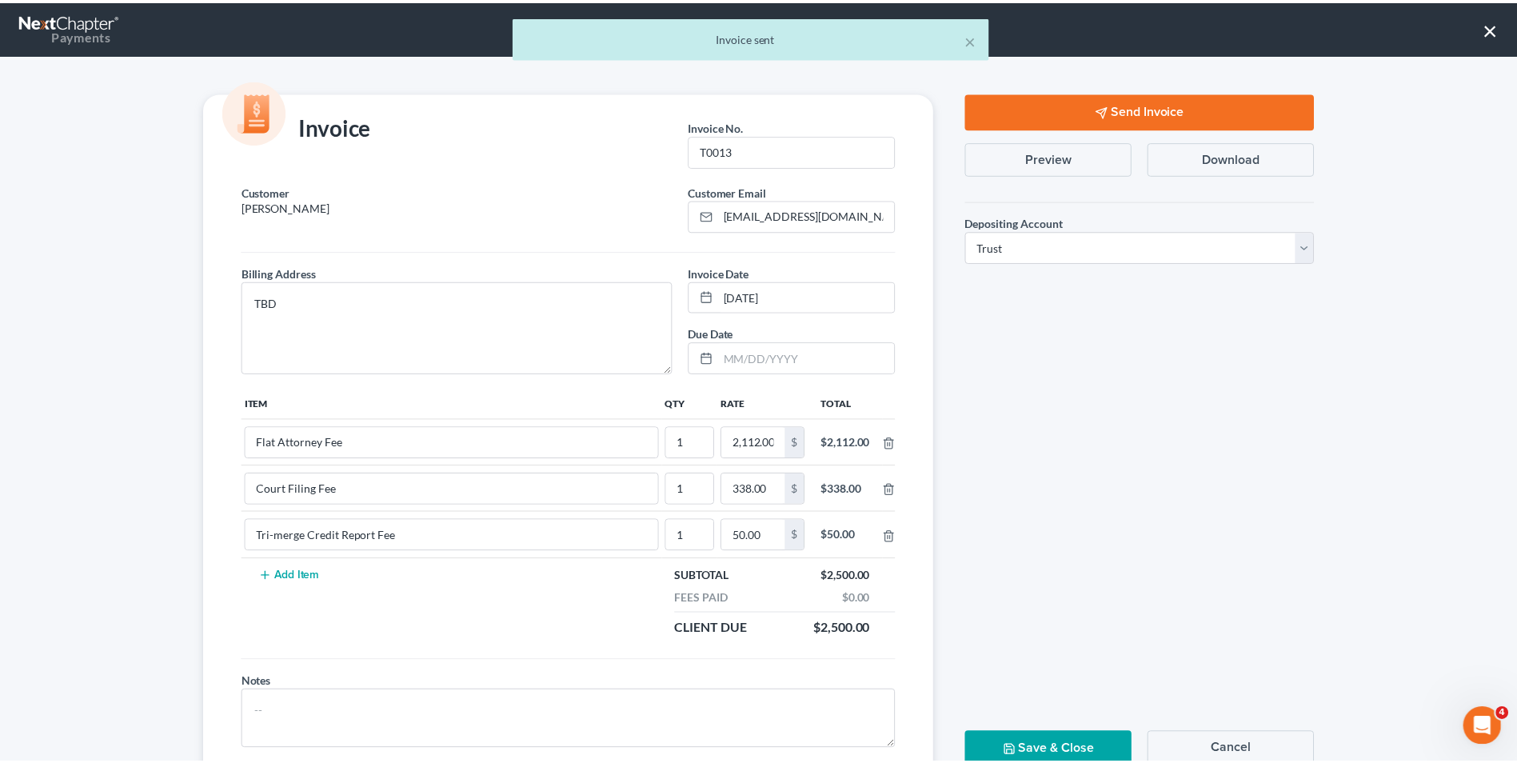
scroll to position [58, 0]
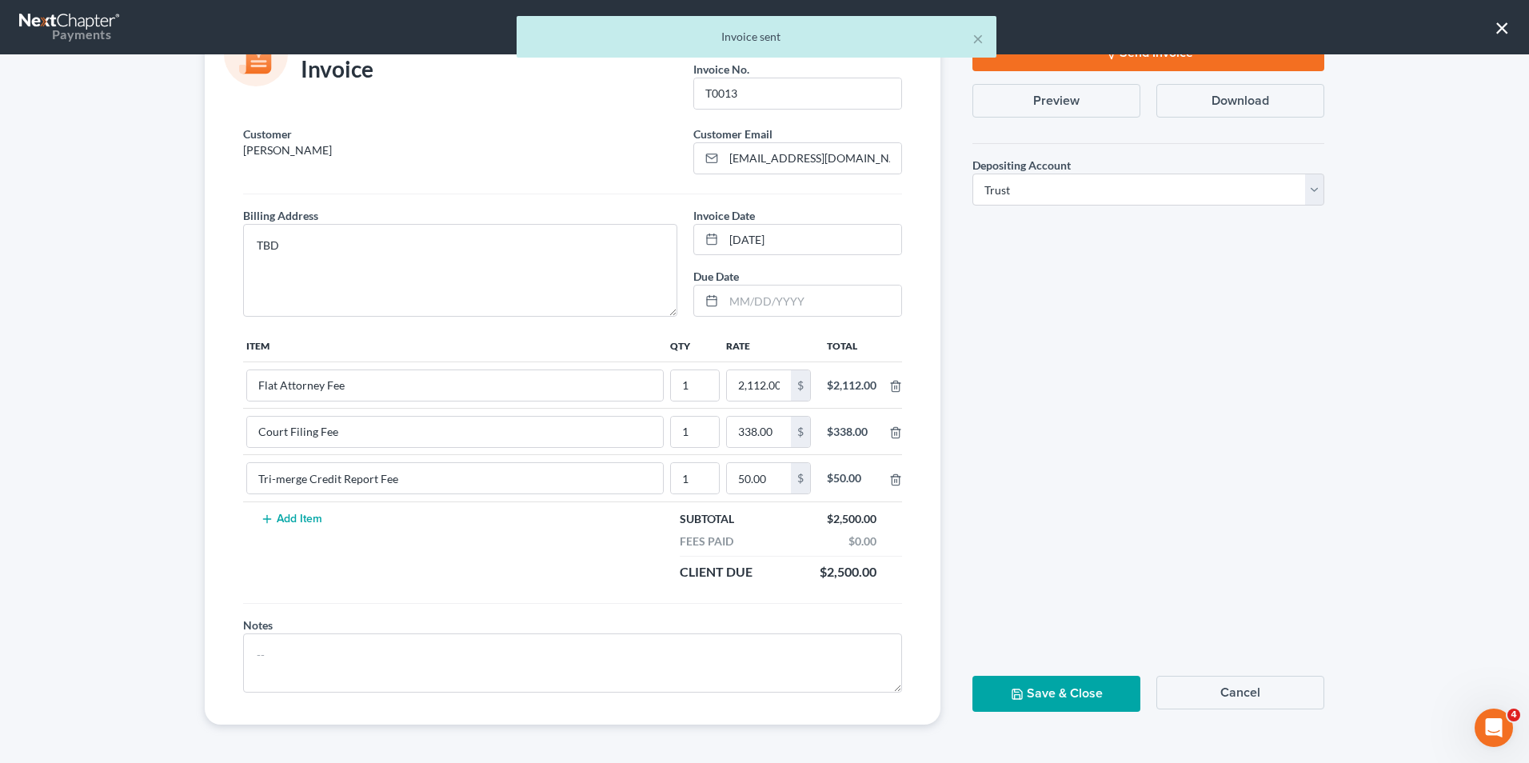
click at [1048, 680] on button "Save & Close" at bounding box center [1056, 694] width 168 height 36
